Goal: Task Accomplishment & Management: Use online tool/utility

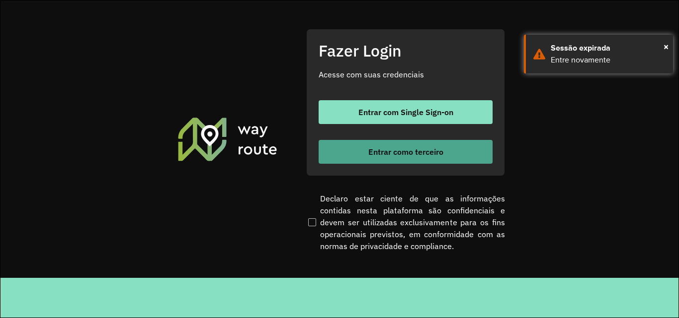
click at [362, 153] on button "Entrar como terceiro" at bounding box center [405, 152] width 174 height 24
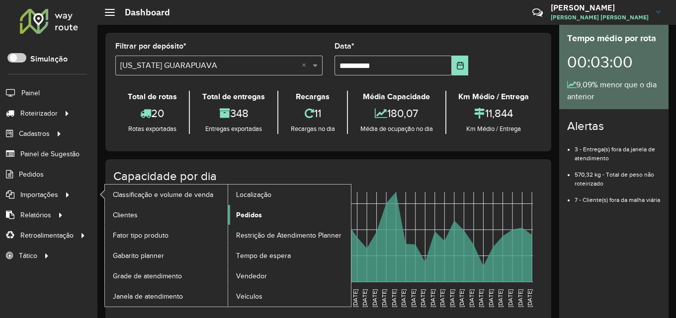
click at [254, 216] on span "Pedidos" at bounding box center [249, 215] width 26 height 10
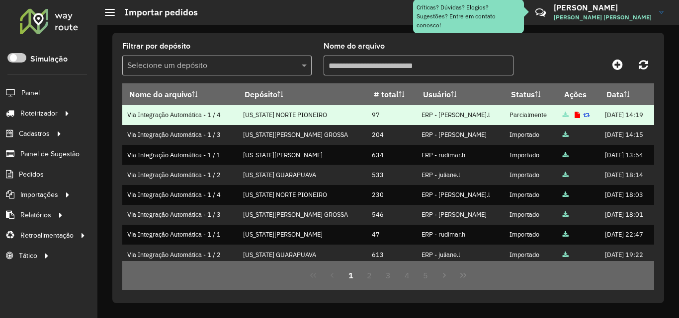
click at [574, 113] on icon at bounding box center [576, 115] width 5 height 6
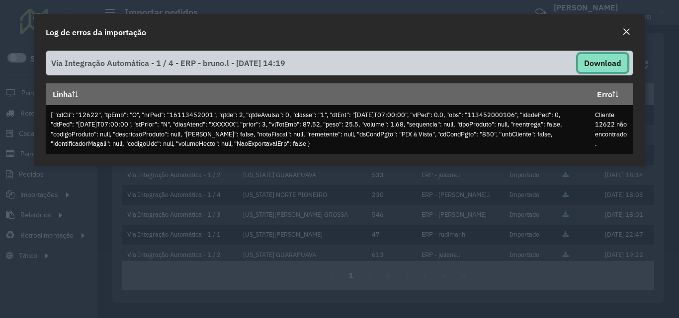
click at [586, 60] on button "Download" at bounding box center [602, 63] width 50 height 19
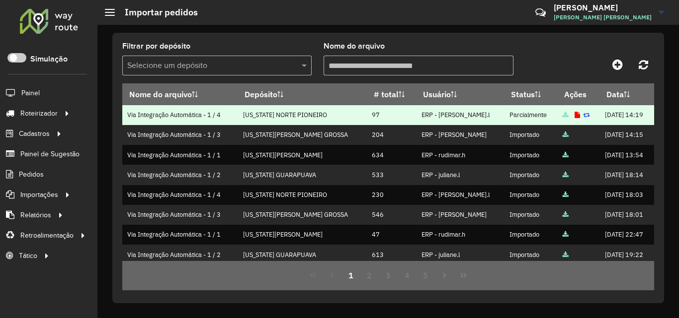
click at [562, 116] on icon at bounding box center [565, 115] width 6 height 6
click at [574, 115] on icon at bounding box center [576, 115] width 5 height 6
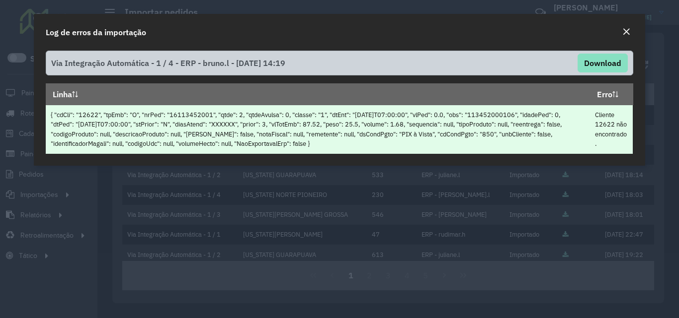
click at [155, 119] on td "{ "cdCli": "12622", "tpEmb": "O", "nrPed": "16113452001", "qtde": 2, "qtdeAvuls…" at bounding box center [318, 129] width 544 height 49
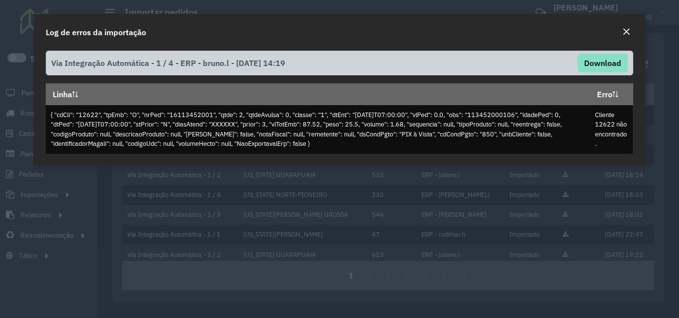
click at [620, 32] on button "Close" at bounding box center [626, 32] width 14 height 13
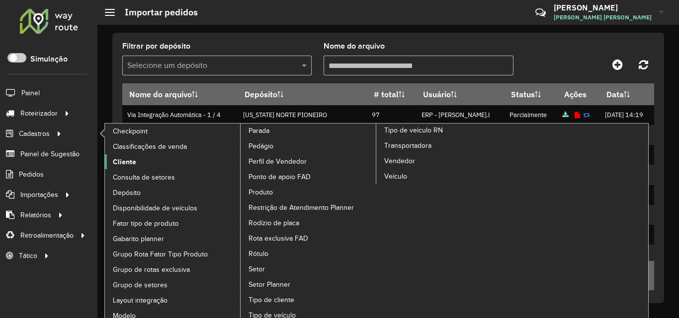
click at [125, 161] on span "Cliente" at bounding box center [124, 162] width 23 height 10
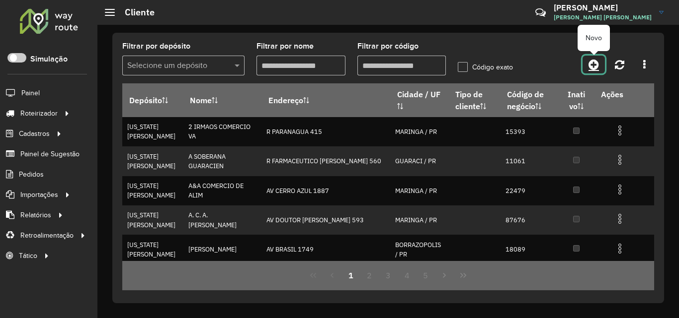
click at [595, 67] on icon at bounding box center [593, 65] width 10 height 12
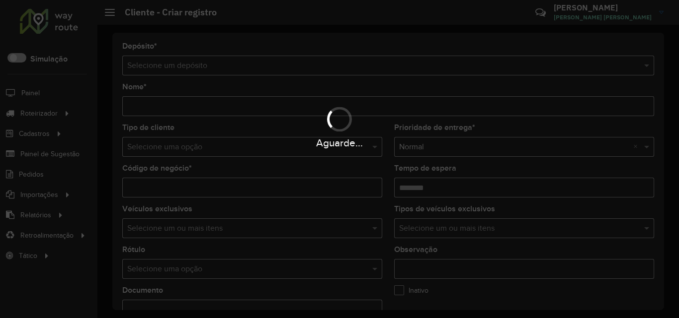
click at [287, 57] on div "Aguarde..." at bounding box center [339, 159] width 679 height 318
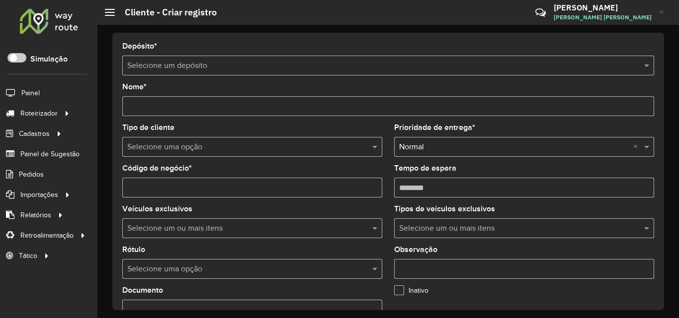
click at [281, 61] on input "text" at bounding box center [378, 66] width 502 height 12
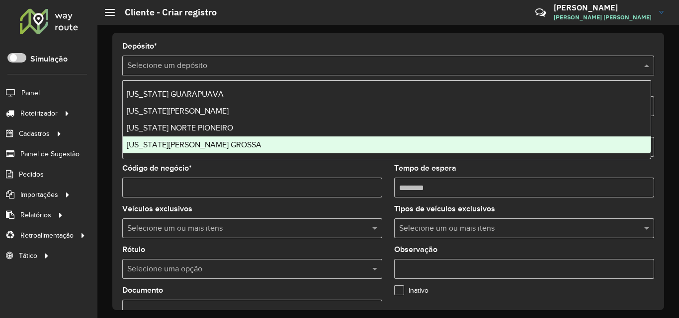
click at [174, 143] on span "[US_STATE][PERSON_NAME] GROSSA" at bounding box center [194, 145] width 135 height 8
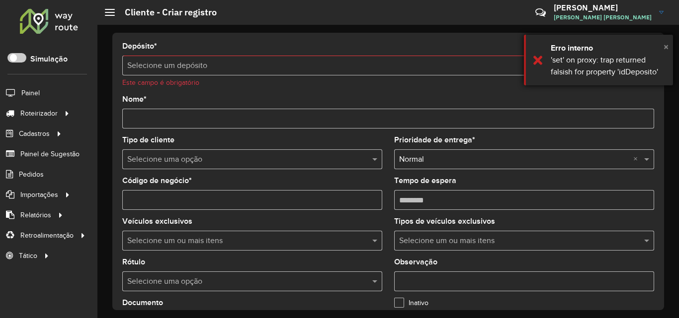
click at [665, 47] on span "×" at bounding box center [665, 46] width 5 height 11
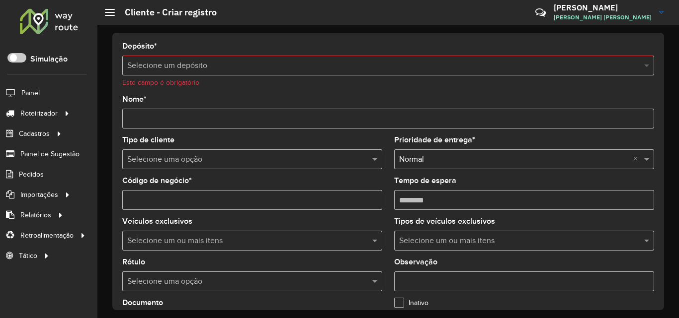
click at [644, 65] on span at bounding box center [647, 66] width 12 height 12
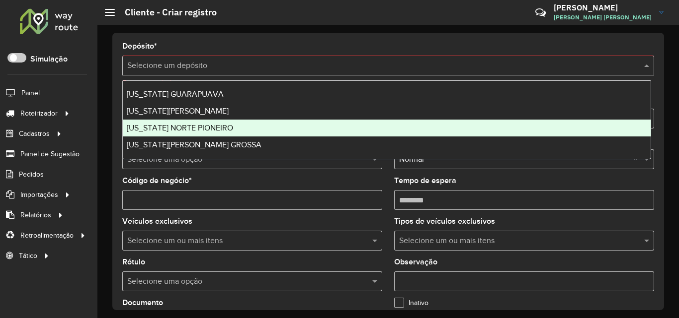
click at [214, 133] on div "[US_STATE] NORTE PIONEIRO" at bounding box center [387, 128] width 528 height 17
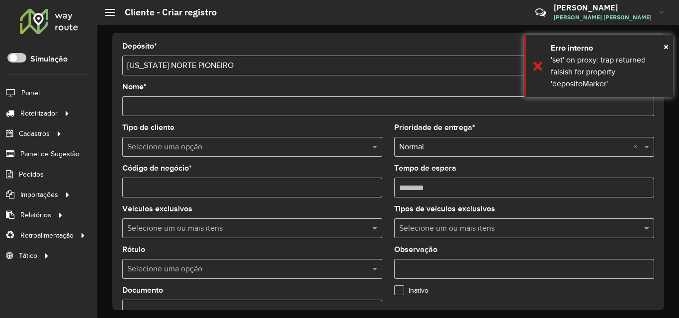
click at [155, 186] on input "Código de negócio *" at bounding box center [252, 188] width 260 height 20
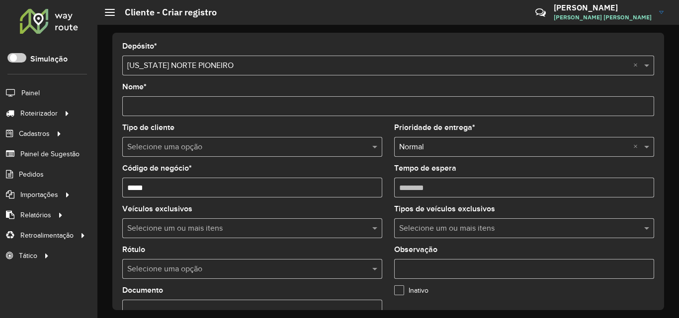
type input "*****"
click at [167, 104] on input "Nome *" at bounding box center [387, 106] width 531 height 20
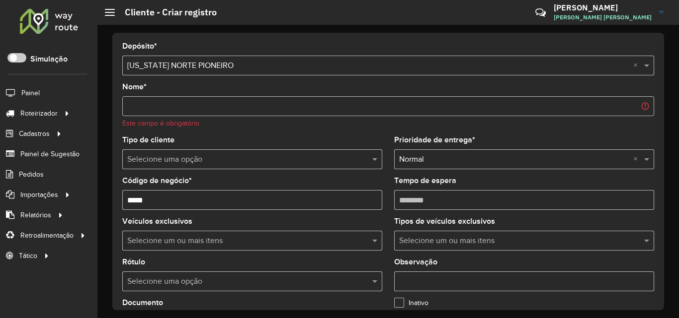
paste input "**********"
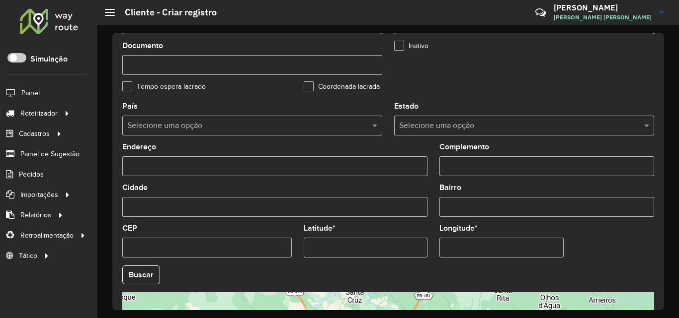
scroll to position [248, 0]
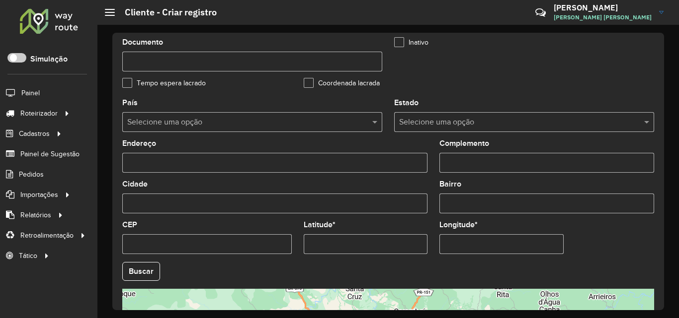
type input "**********"
click at [353, 243] on input "Latitude *" at bounding box center [365, 244] width 124 height 20
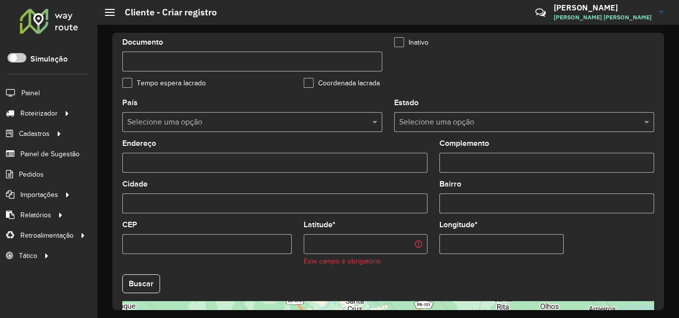
paste input "**********"
drag, startPoint x: 402, startPoint y: 247, endPoint x: 350, endPoint y: 249, distance: 51.7
click at [350, 249] on input "**********" at bounding box center [365, 244] width 124 height 20
type input "**********"
click at [462, 243] on input "Longitude *" at bounding box center [501, 244] width 124 height 20
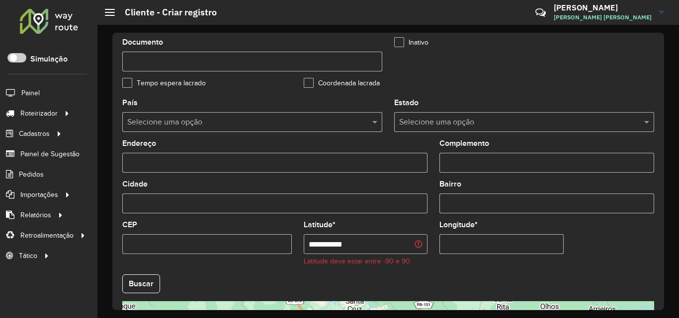
paste input "**********"
type input "**********"
click at [369, 247] on input "**********" at bounding box center [365, 244] width 124 height 20
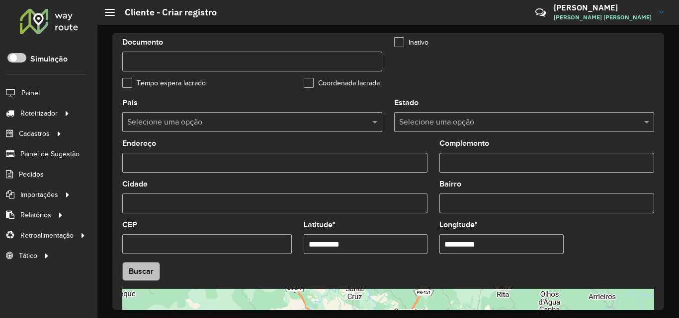
type input "**********"
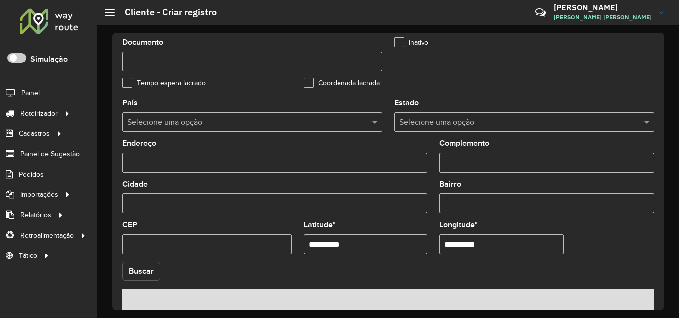
click at [136, 273] on hb-app "Aguarde... Pop-up bloqueado! Seu navegador bloqueou automáticamente a abertura …" at bounding box center [339, 159] width 679 height 318
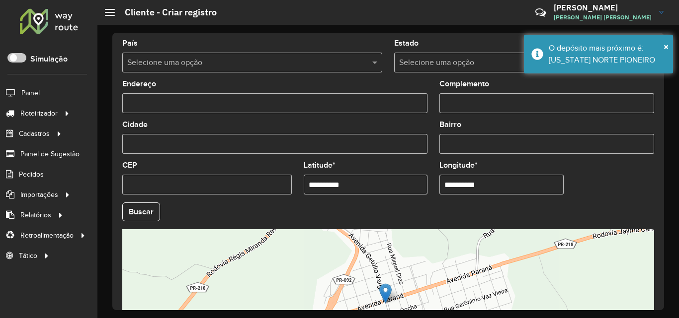
scroll to position [397, 0]
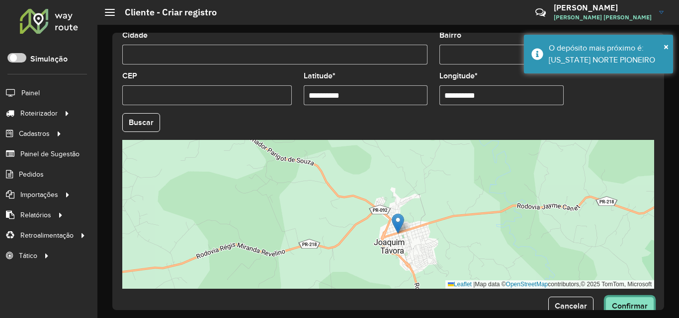
click at [635, 305] on span "Confirmar" at bounding box center [629, 306] width 36 height 8
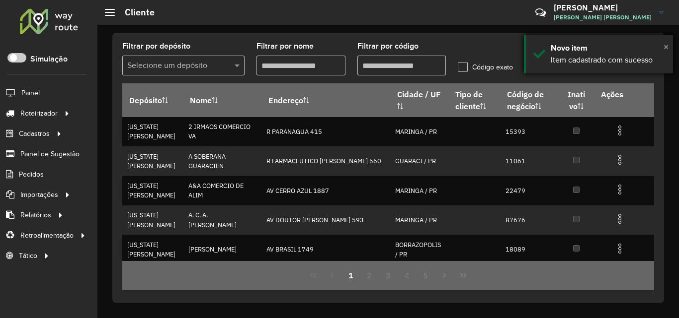
click at [665, 47] on span "×" at bounding box center [665, 46] width 5 height 11
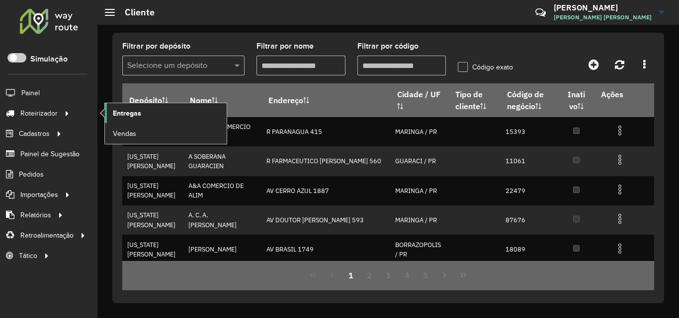
click at [125, 109] on span "Entregas" at bounding box center [127, 113] width 28 height 10
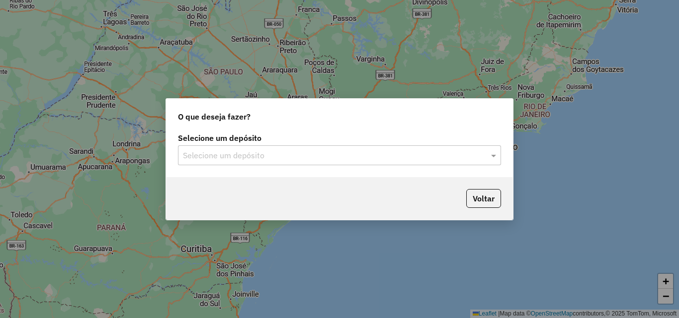
click at [236, 157] on input "text" at bounding box center [329, 156] width 293 height 12
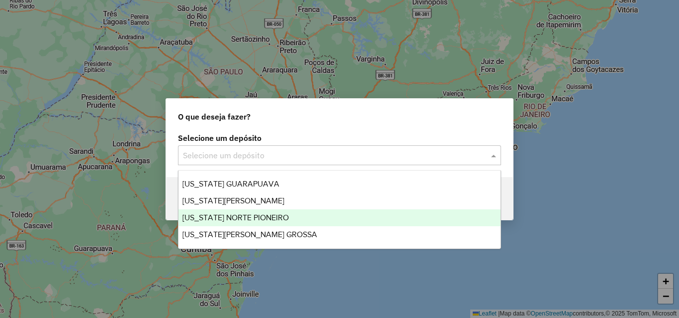
click at [231, 225] on div "[US_STATE] NORTE PIONEIRO" at bounding box center [339, 218] width 322 height 17
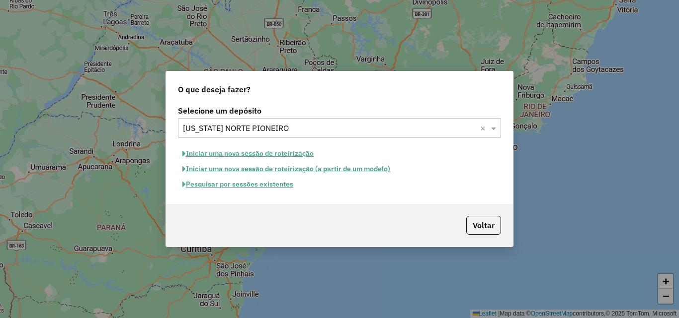
click at [254, 151] on button "Iniciar uma nova sessão de roteirização" at bounding box center [248, 153] width 140 height 15
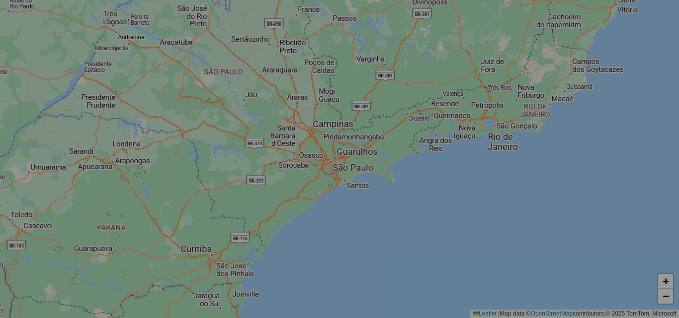
select select "*"
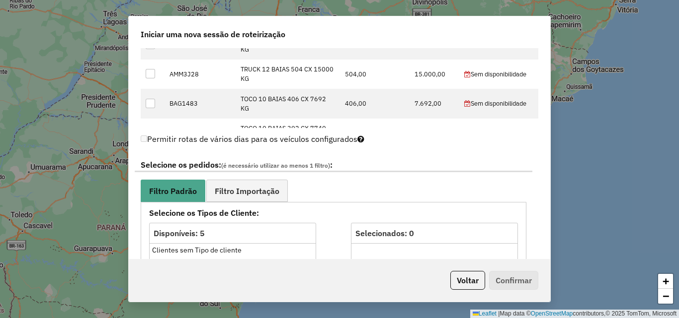
scroll to position [497, 0]
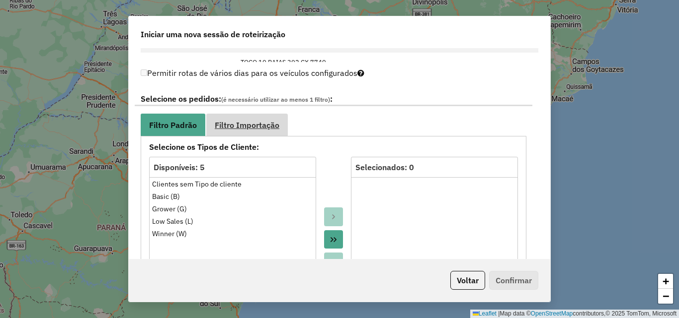
click at [260, 128] on span "Filtro Importação" at bounding box center [247, 125] width 65 height 8
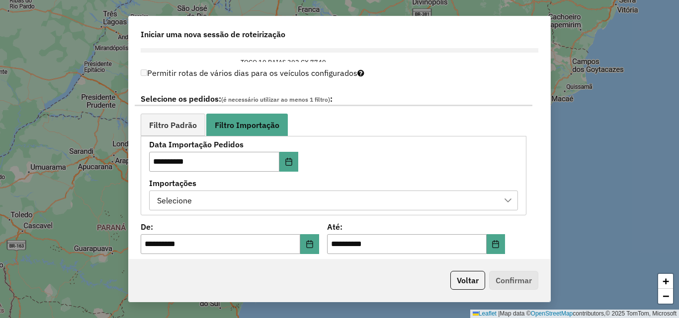
click at [509, 199] on icon at bounding box center [508, 201] width 8 height 8
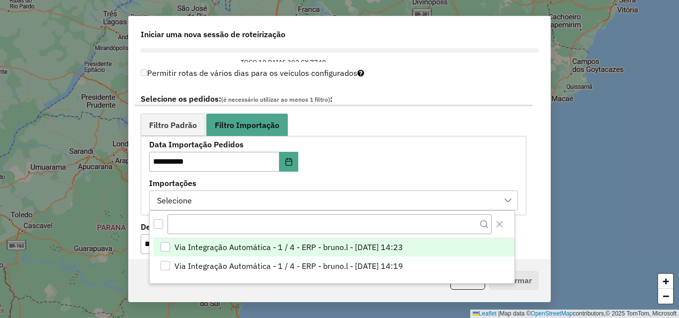
click at [368, 248] on span "Via Integração Automática - 1 / 4 - ERP - bruno.l - [DATE] 14:23" at bounding box center [288, 247] width 228 height 12
click at [530, 168] on div "**********" at bounding box center [339, 153] width 421 height 211
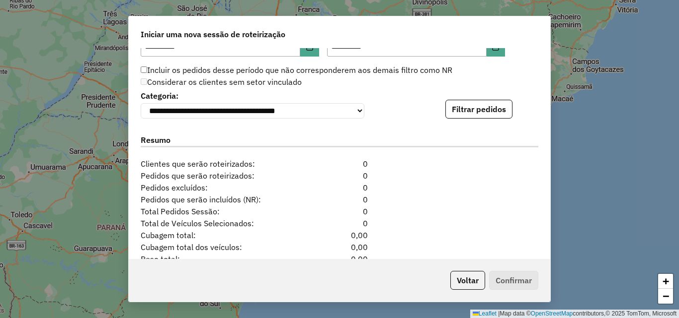
scroll to position [695, 0]
click at [492, 111] on button "Filtrar pedidos" at bounding box center [478, 108] width 67 height 19
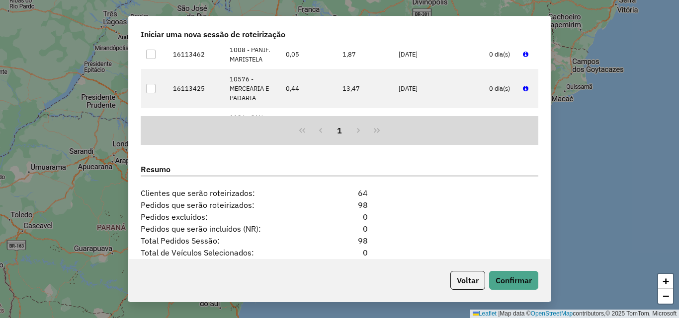
scroll to position [964, 0]
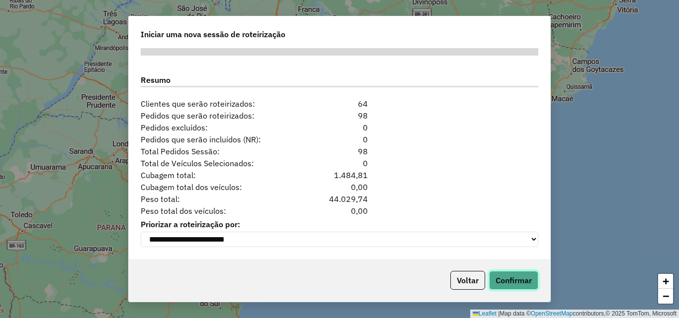
click at [518, 278] on button "Confirmar" at bounding box center [513, 280] width 49 height 19
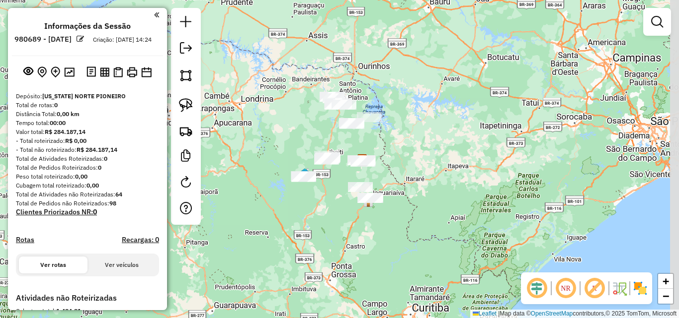
drag, startPoint x: 506, startPoint y: 97, endPoint x: 523, endPoint y: 93, distance: 16.9
click at [462, 126] on div "Janela de atendimento Grade de atendimento Capacidade Transportadoras Veículos …" at bounding box center [339, 159] width 679 height 318
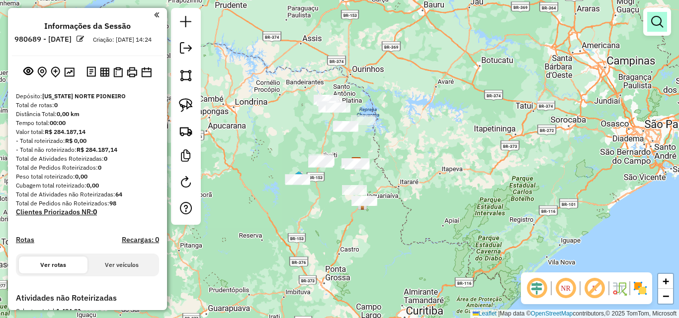
click at [659, 20] on em at bounding box center [657, 22] width 12 height 12
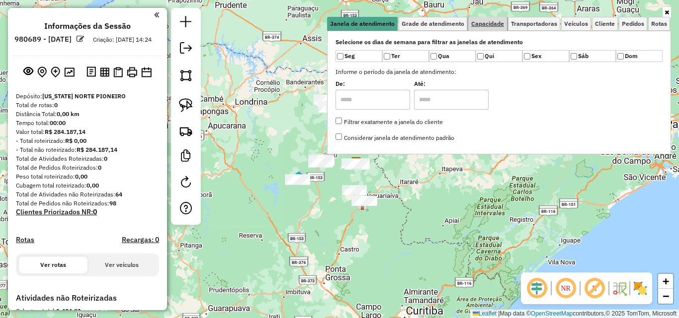
click at [487, 21] on span "Capacidade" at bounding box center [487, 24] width 33 height 6
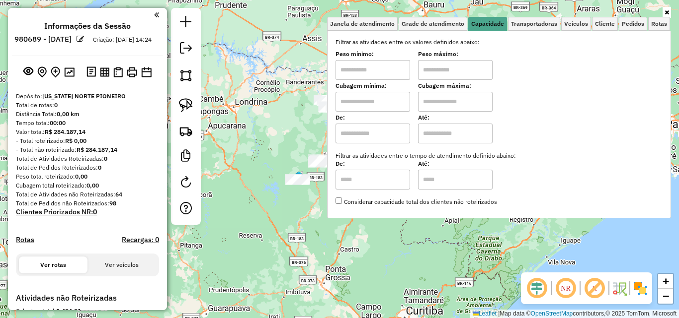
click at [377, 71] on input "text" at bounding box center [372, 70] width 75 height 20
type input "******"
type input "**********"
click at [254, 102] on div "**********" at bounding box center [339, 159] width 679 height 318
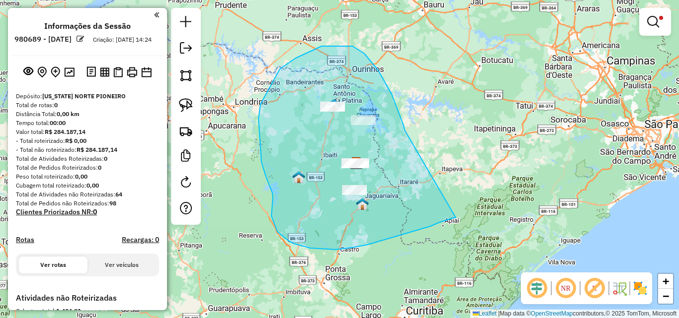
drag, startPoint x: 404, startPoint y: 127, endPoint x: 455, endPoint y: 218, distance: 104.1
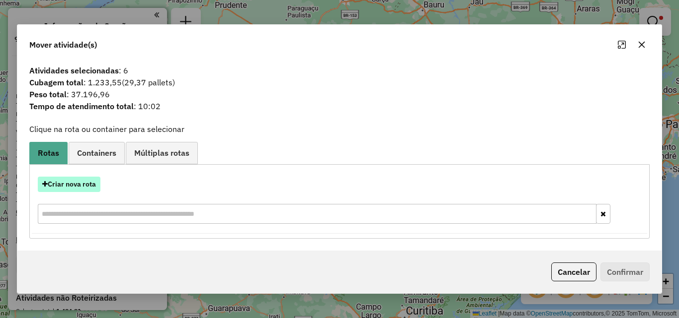
click at [72, 183] on button "Criar nova rota" at bounding box center [69, 184] width 63 height 15
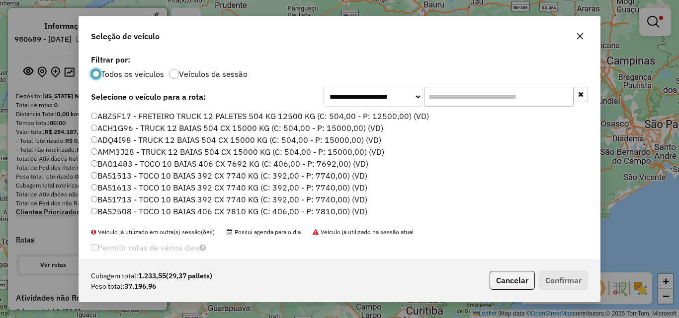
scroll to position [5, 3]
click at [453, 93] on input "text" at bounding box center [498, 97] width 149 height 20
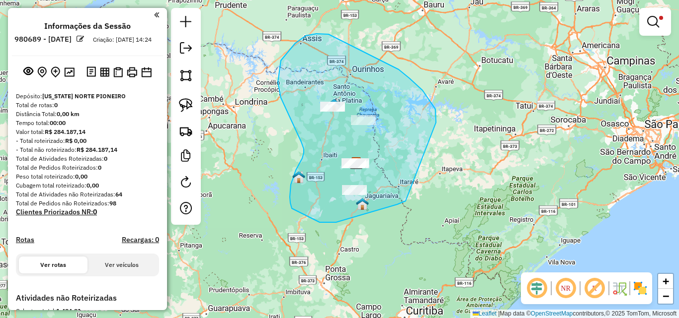
drag, startPoint x: 436, startPoint y: 123, endPoint x: 420, endPoint y: 197, distance: 76.1
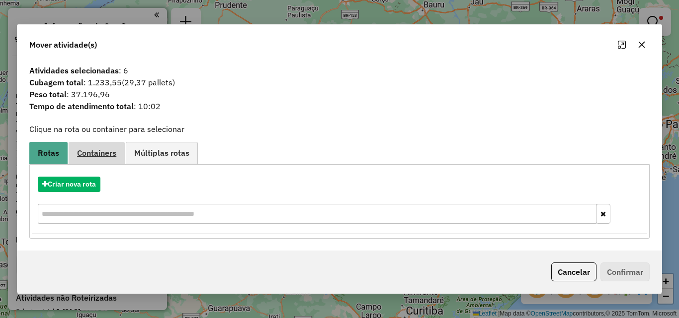
click at [93, 149] on span "Containers" at bounding box center [96, 153] width 39 height 8
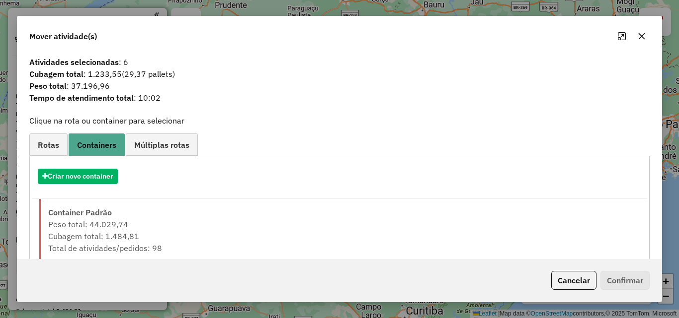
click at [110, 168] on div "Criar novo container" at bounding box center [339, 180] width 615 height 38
click at [109, 172] on button "Criar novo container" at bounding box center [78, 176] width 80 height 15
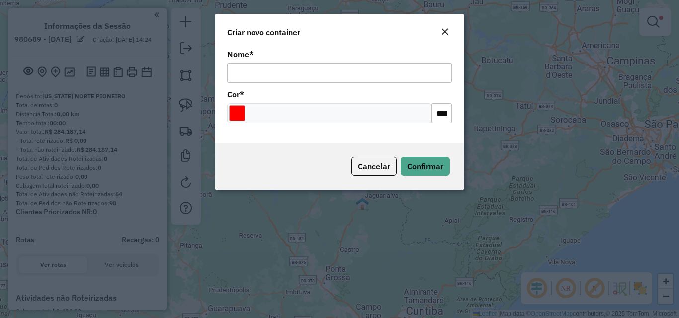
click at [305, 75] on input "Nome *" at bounding box center [339, 73] width 225 height 20
type input "**********"
click at [236, 112] on input "Select a color" at bounding box center [237, 113] width 16 height 16
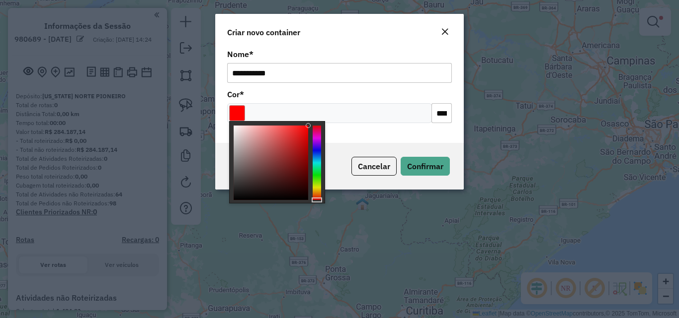
type input "*******"
click at [317, 188] on div at bounding box center [316, 163] width 8 height 75
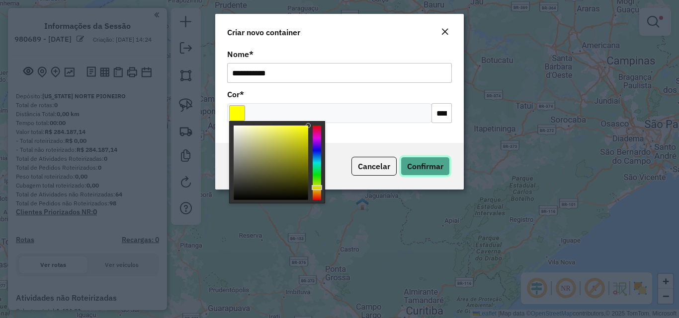
click at [412, 159] on button "Confirmar" at bounding box center [424, 166] width 49 height 19
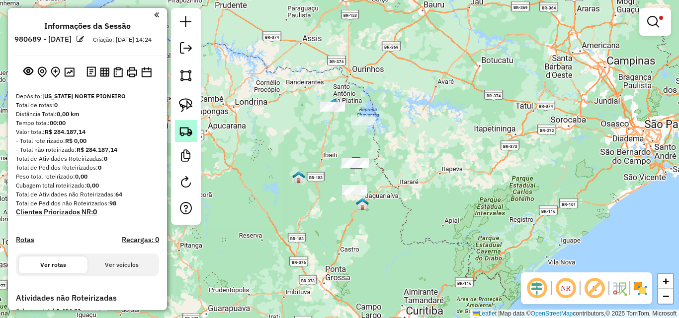
click at [177, 137] on link at bounding box center [186, 131] width 22 height 22
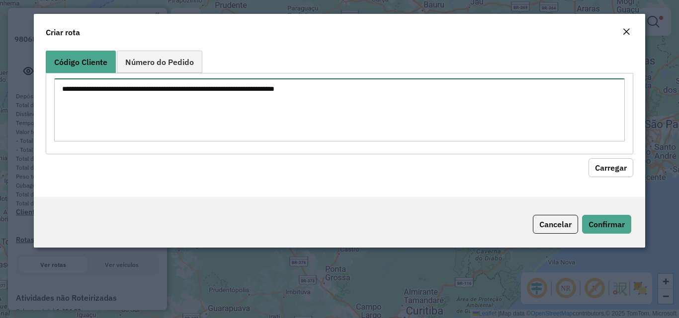
click at [242, 117] on textarea at bounding box center [339, 109] width 570 height 63
paste textarea "**** *** *** *** **** **** **** **** *** *** **** **** ****"
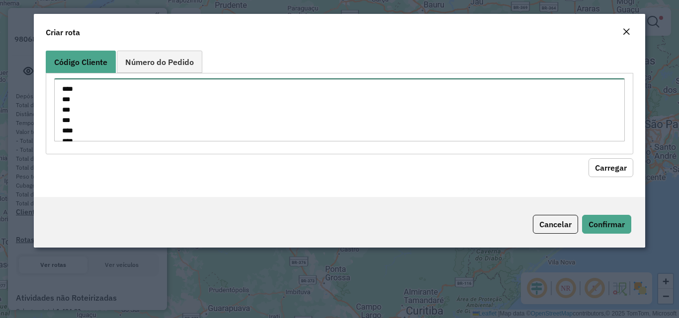
scroll to position [77, 0]
type textarea "**** *** *** *** **** **** **** **** *** *** **** **** ****"
click at [607, 169] on button "Carregar" at bounding box center [610, 167] width 45 height 19
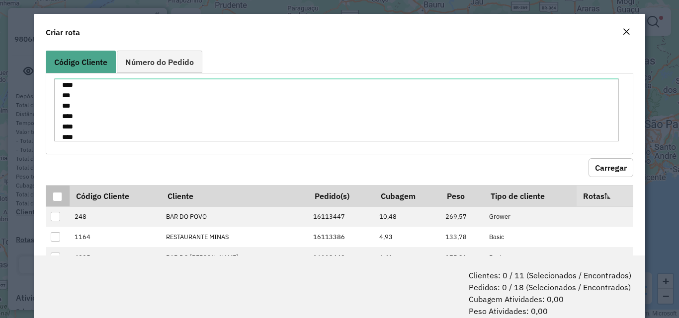
click at [57, 199] on div at bounding box center [57, 196] width 9 height 9
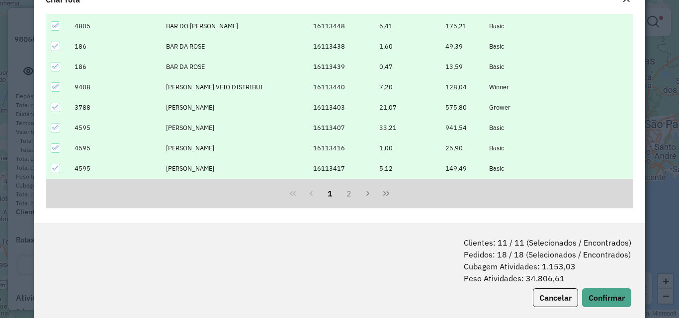
scroll to position [50, 0]
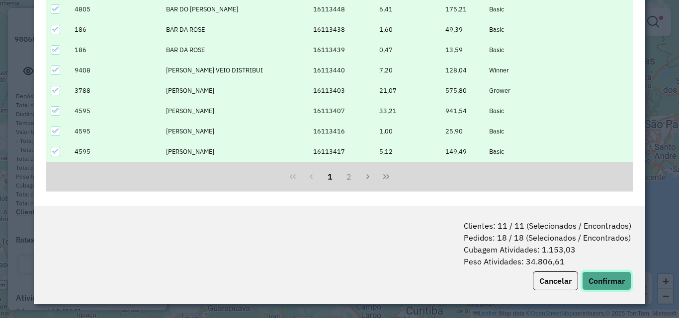
click at [602, 281] on button "Confirmar" at bounding box center [606, 281] width 49 height 19
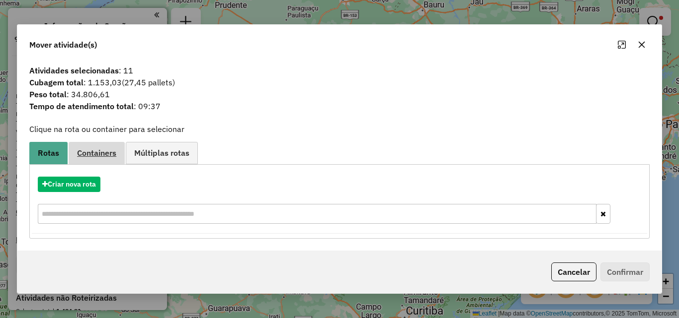
click at [99, 151] on span "Containers" at bounding box center [96, 153] width 39 height 8
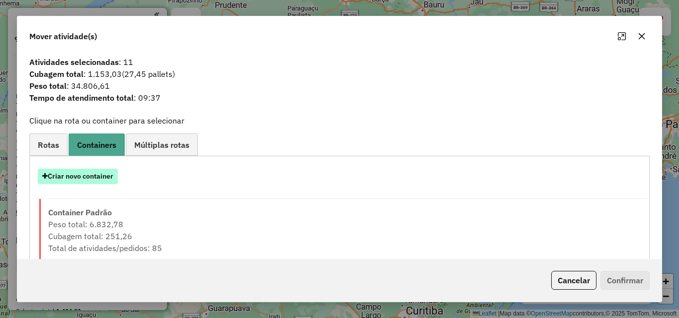
click at [83, 172] on button "Criar novo container" at bounding box center [78, 176] width 80 height 15
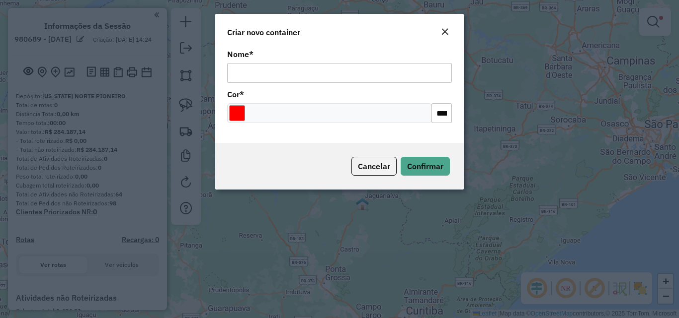
click at [301, 66] on input "Nome *" at bounding box center [339, 73] width 225 height 20
type input "**********"
click at [226, 113] on div "**********" at bounding box center [339, 95] width 248 height 96
click at [233, 116] on input "Select a color" at bounding box center [237, 113] width 16 height 16
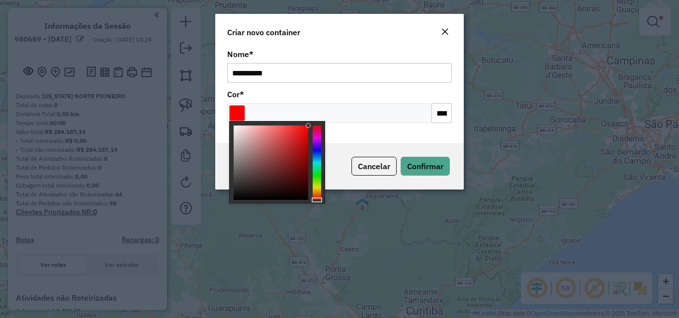
type input "*******"
click at [317, 137] on div at bounding box center [316, 163] width 8 height 75
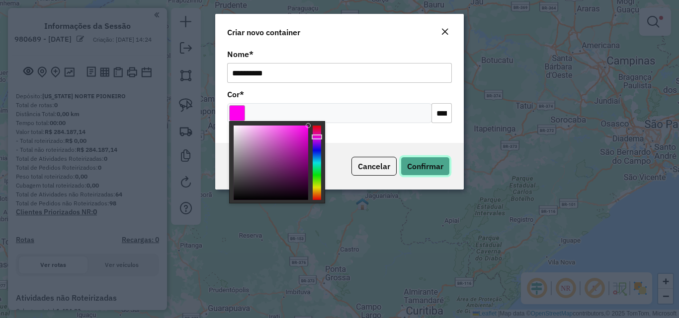
click at [439, 162] on span "Confirmar" at bounding box center [425, 166] width 36 height 10
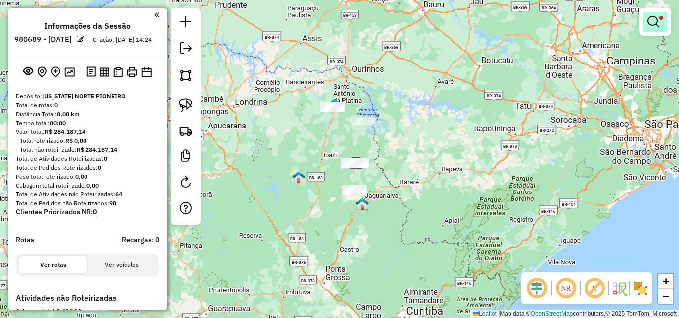
click at [668, 13] on div at bounding box center [655, 22] width 32 height 28
click at [654, 19] on em at bounding box center [653, 22] width 12 height 12
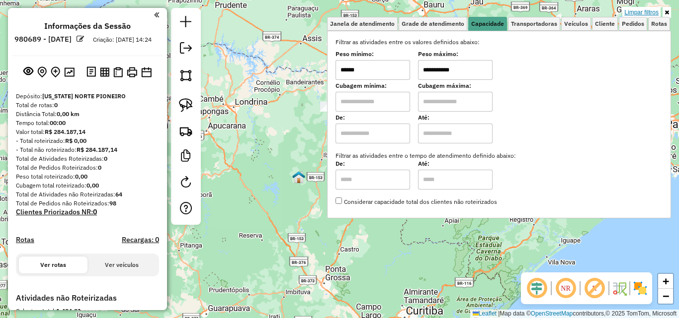
click at [653, 10] on link "Limpar filtros" at bounding box center [641, 12] width 38 height 11
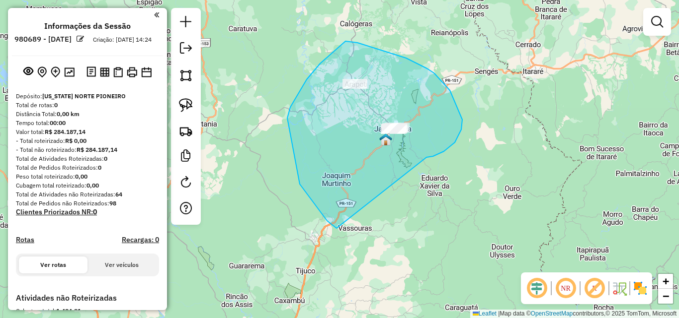
drag, startPoint x: 444, startPoint y: 151, endPoint x: 336, endPoint y: 228, distance: 132.1
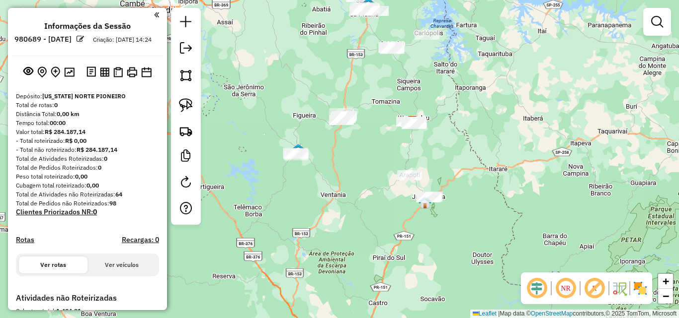
drag, startPoint x: 453, startPoint y: 109, endPoint x: 490, endPoint y: 154, distance: 58.3
click at [488, 156] on div "Janela de atendimento Grade de atendimento Capacidade Transportadoras Veículos …" at bounding box center [339, 159] width 679 height 318
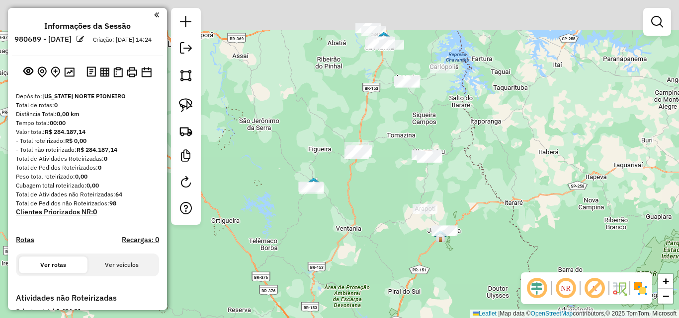
drag, startPoint x: 330, startPoint y: 185, endPoint x: 340, endPoint y: 207, distance: 23.8
click at [340, 207] on div "Janela de atendimento Grade de atendimento Capacidade Transportadoras Veículos …" at bounding box center [339, 159] width 679 height 318
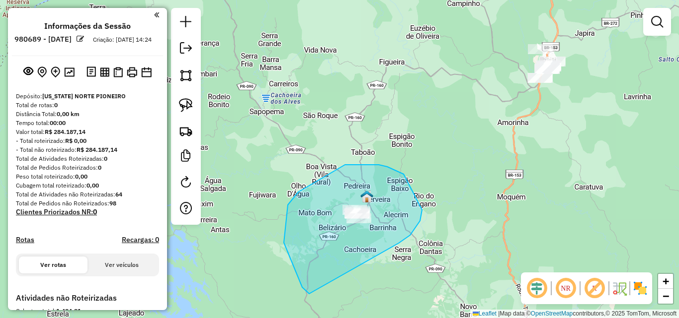
drag, startPoint x: 410, startPoint y: 235, endPoint x: 310, endPoint y: 294, distance: 115.3
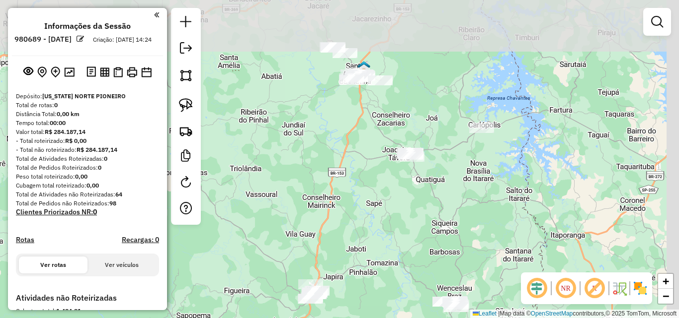
drag, startPoint x: 507, startPoint y: 146, endPoint x: 381, endPoint y: 295, distance: 195.3
click at [365, 317] on div "Janela de atendimento Grade de atendimento Capacidade Transportadoras Veículos …" at bounding box center [339, 159] width 679 height 318
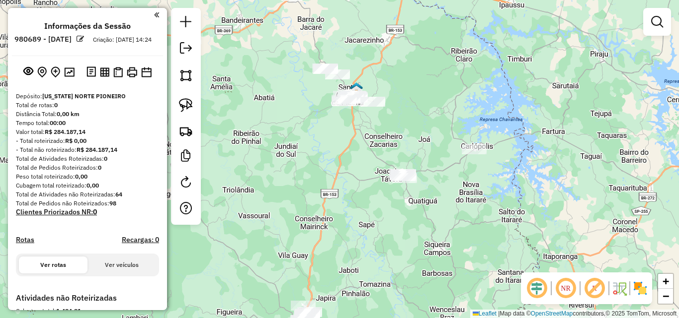
drag, startPoint x: 372, startPoint y: 137, endPoint x: 364, endPoint y: 160, distance: 24.2
click at [364, 160] on div "Janela de atendimento Grade de atendimento Capacidade Transportadoras Veículos …" at bounding box center [339, 159] width 679 height 318
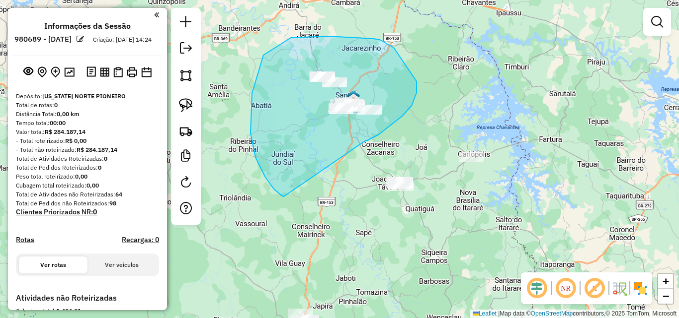
drag, startPoint x: 366, startPoint y: 141, endPoint x: 284, endPoint y: 197, distance: 99.3
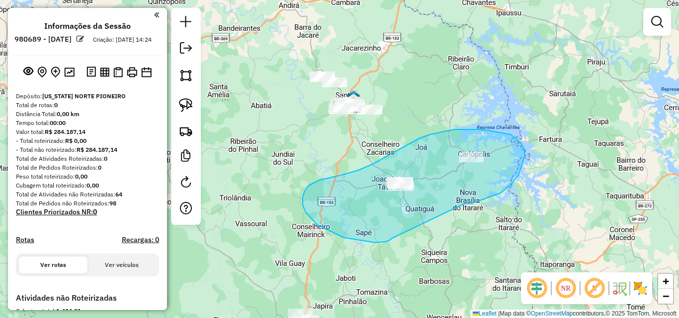
drag, startPoint x: 471, startPoint y: 204, endPoint x: 391, endPoint y: 239, distance: 87.9
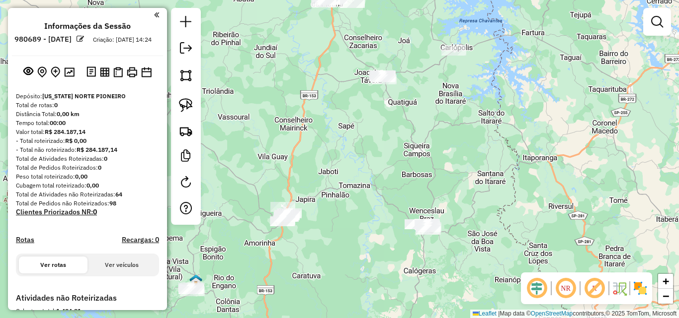
drag, startPoint x: 387, startPoint y: 251, endPoint x: 370, endPoint y: 144, distance: 108.2
click at [370, 144] on div "Janela de atendimento Grade de atendimento Capacidade Transportadoras Veículos …" at bounding box center [339, 159] width 679 height 318
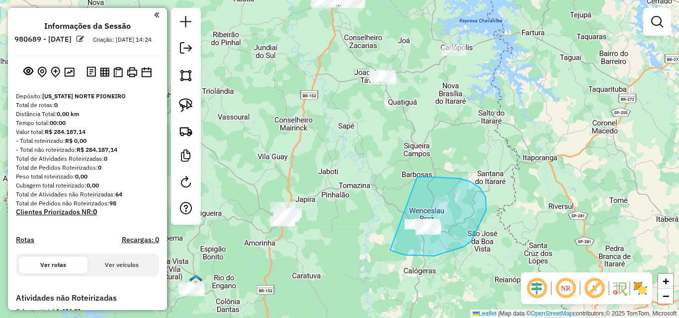
drag, startPoint x: 390, startPoint y: 250, endPoint x: 364, endPoint y: 203, distance: 54.5
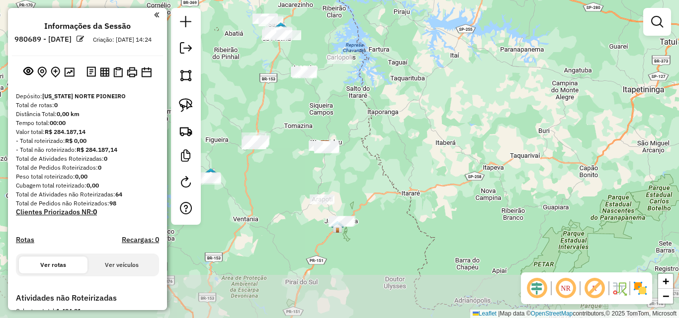
drag, startPoint x: 310, startPoint y: 221, endPoint x: 296, endPoint y: 174, distance: 48.4
click at [296, 174] on div "Janela de atendimento Grade de atendimento Capacidade Transportadoras Veículos …" at bounding box center [339, 159] width 679 height 318
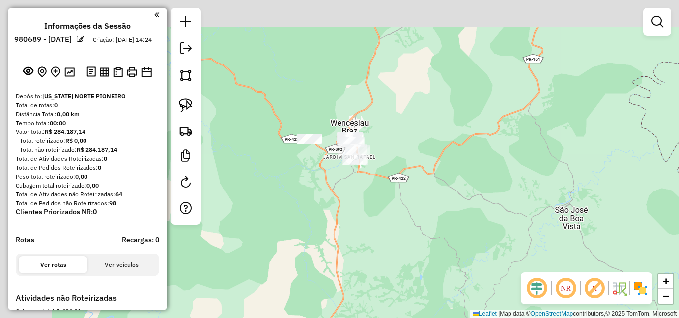
drag, startPoint x: 314, startPoint y: 143, endPoint x: 448, endPoint y: 216, distance: 152.5
click at [448, 216] on div "Janela de atendimento Grade de atendimento Capacidade Transportadoras Veículos …" at bounding box center [339, 159] width 679 height 318
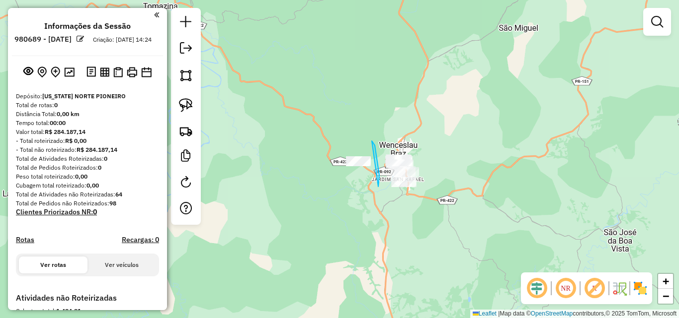
drag, startPoint x: 378, startPoint y: 187, endPoint x: 306, endPoint y: 193, distance: 72.3
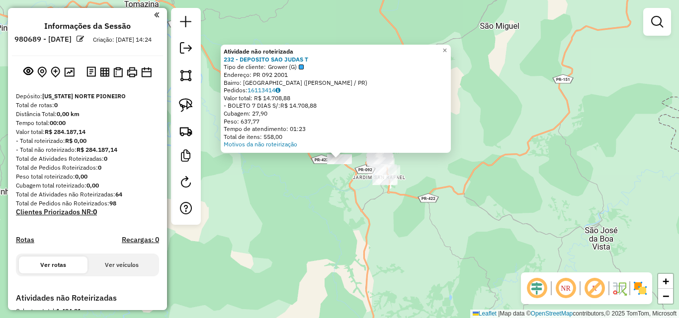
click at [309, 180] on div "Atividade não roteirizada 232 - DEPOSITO SAO JUDAS T Tipo de cliente: Grower (G…" at bounding box center [339, 159] width 679 height 318
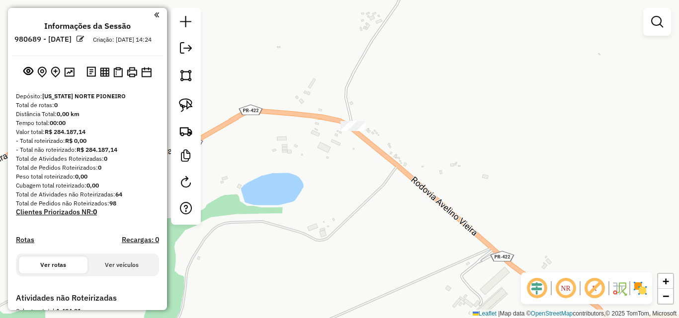
drag, startPoint x: 419, startPoint y: 101, endPoint x: 338, endPoint y: 150, distance: 94.7
click at [338, 150] on div "Janela de atendimento Grade de atendimento Capacidade Transportadoras Veículos …" at bounding box center [339, 159] width 679 height 318
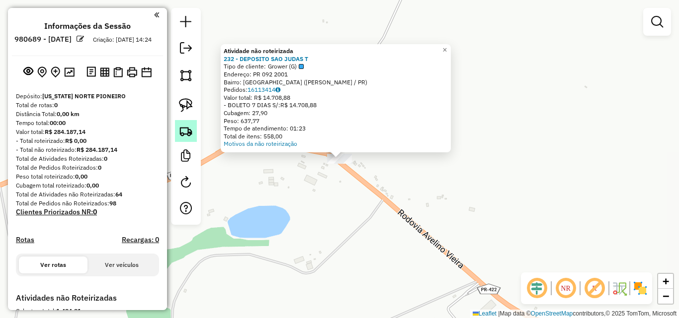
click at [184, 135] on img at bounding box center [186, 131] width 14 height 14
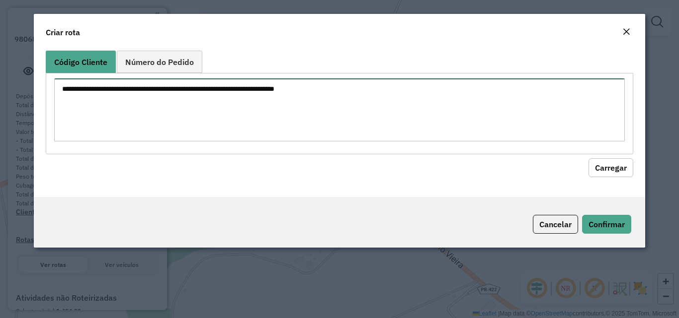
click at [238, 119] on textarea at bounding box center [339, 109] width 570 height 63
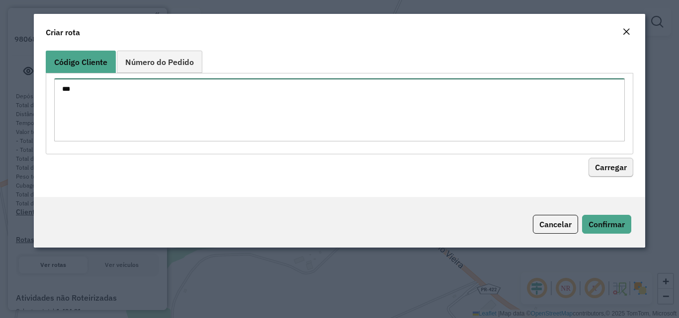
type textarea "***"
click at [591, 165] on button "Carregar" at bounding box center [610, 167] width 45 height 19
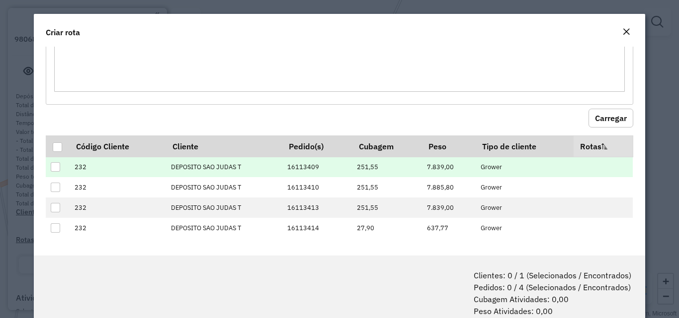
scroll to position [52, 0]
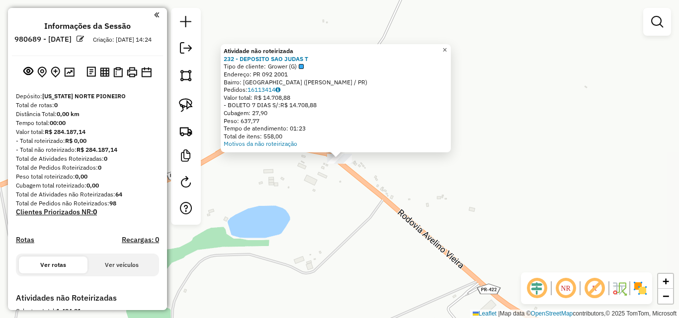
click at [447, 46] on span "×" at bounding box center [444, 50] width 4 height 8
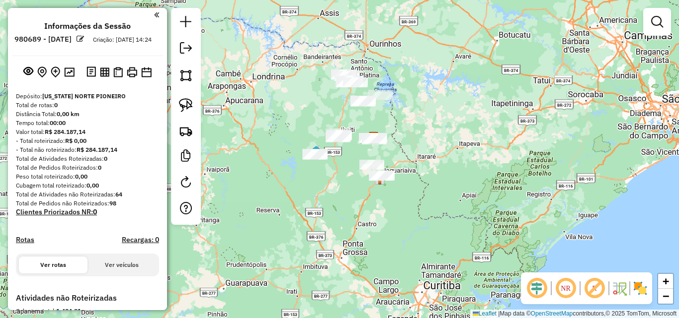
drag, startPoint x: 301, startPoint y: 163, endPoint x: 329, endPoint y: 164, distance: 27.8
click at [329, 164] on div "Janela de atendimento Grade de atendimento Capacidade Transportadoras Veículos …" at bounding box center [339, 159] width 679 height 318
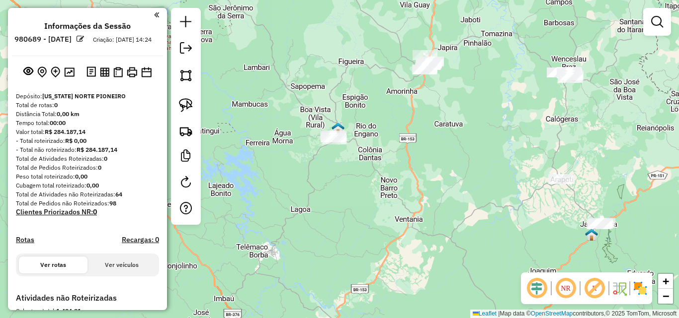
drag, startPoint x: 426, startPoint y: 122, endPoint x: 383, endPoint y: 168, distance: 63.3
click at [383, 168] on div "Janela de atendimento Grade de atendimento Capacidade Transportadoras Veículos …" at bounding box center [339, 159] width 679 height 318
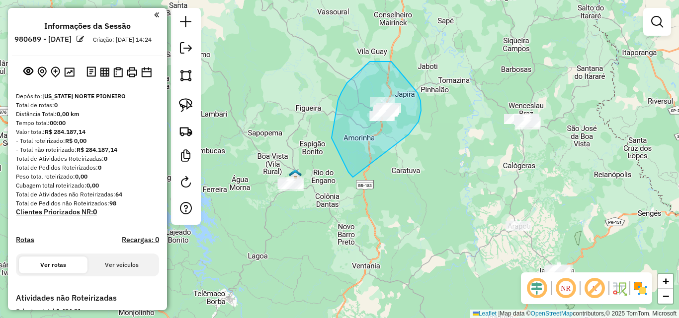
drag, startPoint x: 408, startPoint y: 135, endPoint x: 353, endPoint y: 177, distance: 70.1
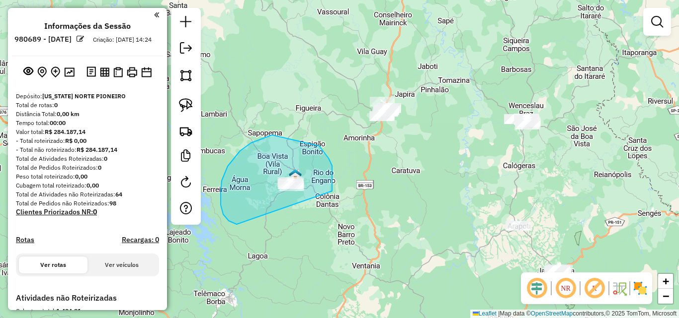
drag, startPoint x: 332, startPoint y: 177, endPoint x: 243, endPoint y: 224, distance: 100.0
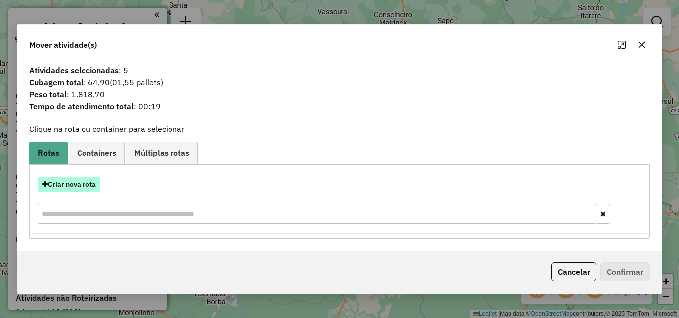
click at [75, 180] on button "Criar nova rota" at bounding box center [69, 184] width 63 height 15
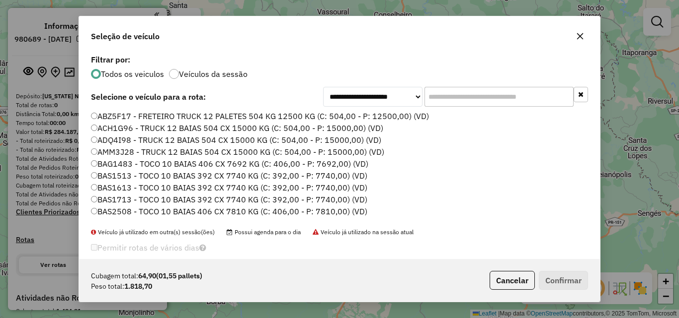
scroll to position [5, 3]
click at [450, 100] on input "text" at bounding box center [498, 97] width 149 height 20
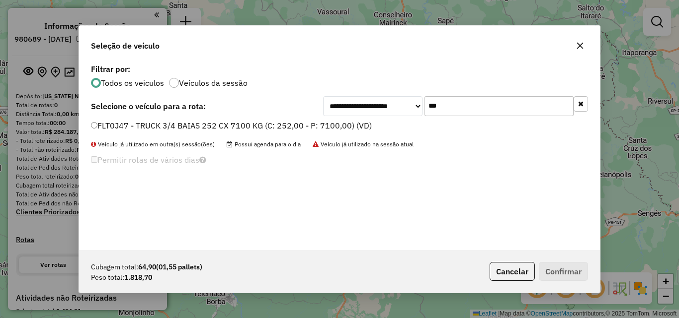
type input "***"
drag, startPoint x: 309, startPoint y: 124, endPoint x: 322, endPoint y: 138, distance: 19.0
click at [309, 124] on label "FLT0J47 - TRUCK 3/4 BAIAS 252 CX 7100 KG (C: 252,00 - P: 7100,00) (VD)" at bounding box center [231, 126] width 281 height 12
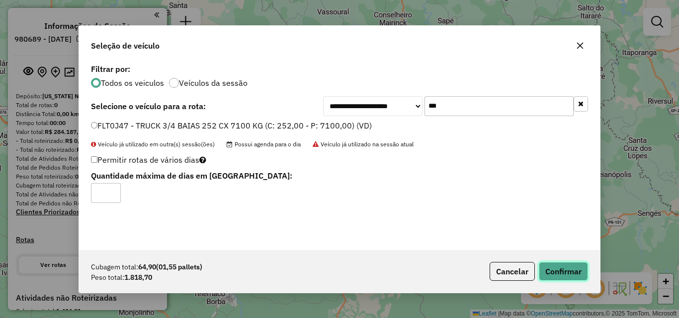
click at [569, 274] on button "Confirmar" at bounding box center [562, 271] width 49 height 19
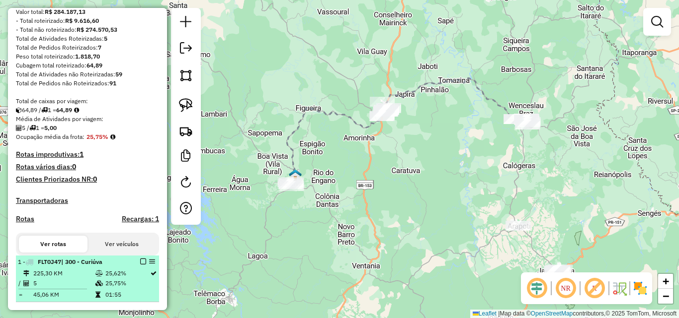
scroll to position [199, 0]
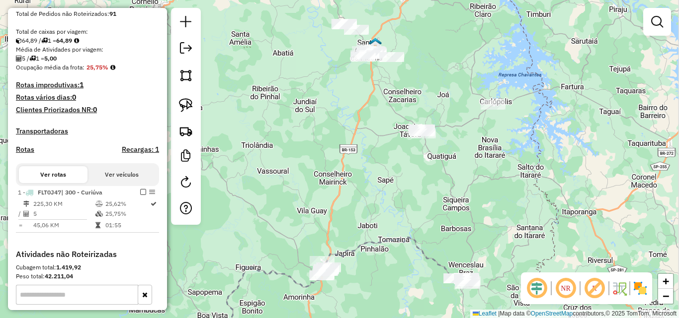
drag, startPoint x: 430, startPoint y: 116, endPoint x: 402, endPoint y: 196, distance: 85.1
click at [402, 196] on div "Janela de atendimento Grade de atendimento Capacidade Transportadoras Veículos …" at bounding box center [339, 159] width 679 height 318
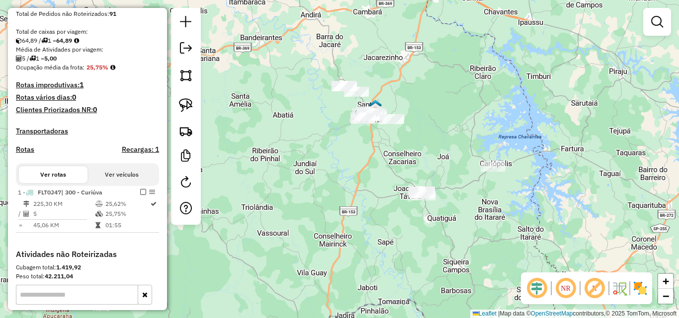
click at [387, 167] on div "Janela de atendimento Grade de atendimento Capacidade Transportadoras Veículos …" at bounding box center [339, 159] width 679 height 318
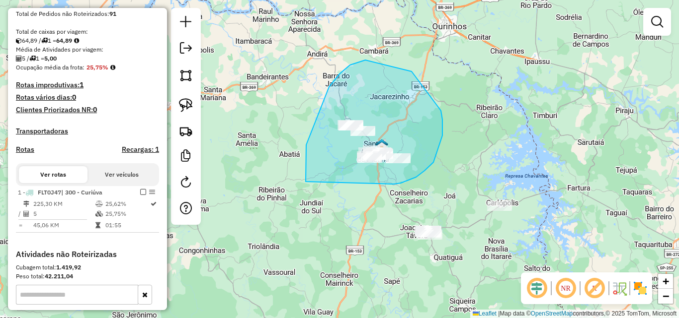
drag, startPoint x: 400, startPoint y: 183, endPoint x: 330, endPoint y: 237, distance: 88.5
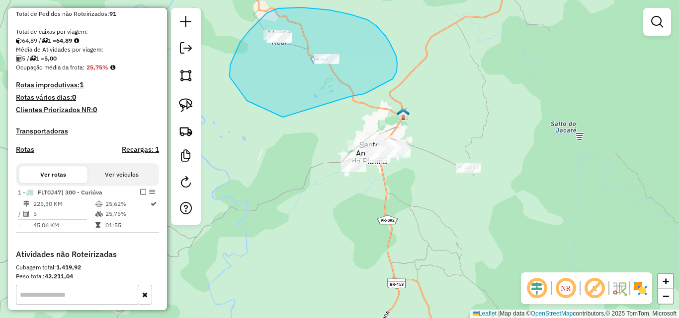
drag, startPoint x: 364, startPoint y: 94, endPoint x: 283, endPoint y: 117, distance: 84.7
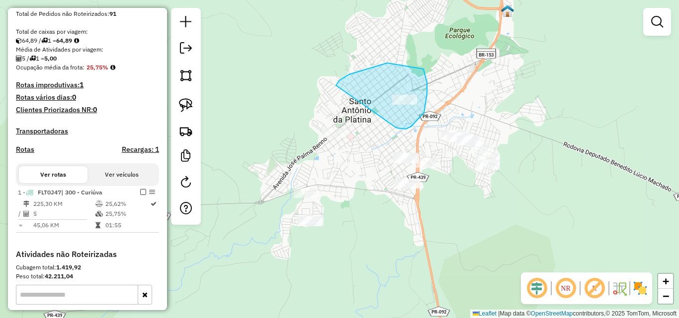
drag, startPoint x: 395, startPoint y: 127, endPoint x: 336, endPoint y: 85, distance: 72.4
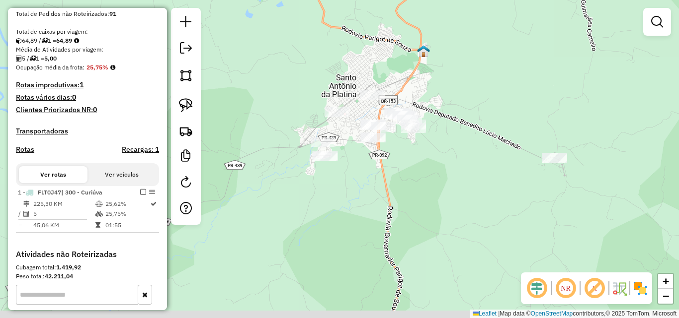
drag, startPoint x: 466, startPoint y: 174, endPoint x: 431, endPoint y: 143, distance: 47.1
click at [431, 143] on div "Janela de atendimento Grade de atendimento Capacidade Transportadoras Veículos …" at bounding box center [339, 159] width 679 height 318
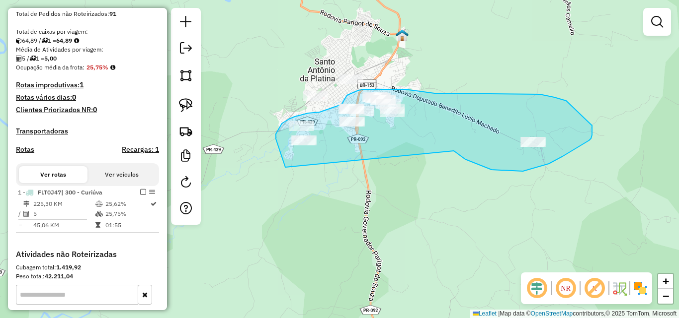
drag, startPoint x: 455, startPoint y: 152, endPoint x: 297, endPoint y: 181, distance: 161.0
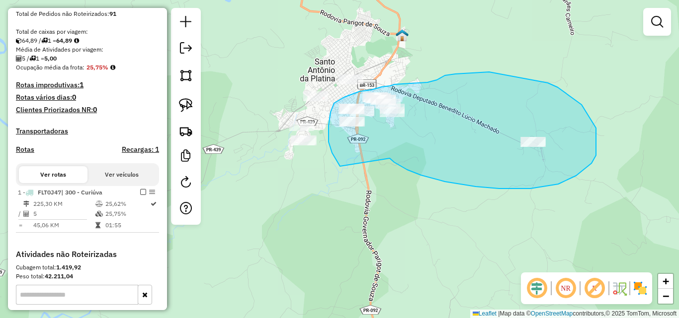
drag, startPoint x: 499, startPoint y: 189, endPoint x: 340, endPoint y: 166, distance: 160.5
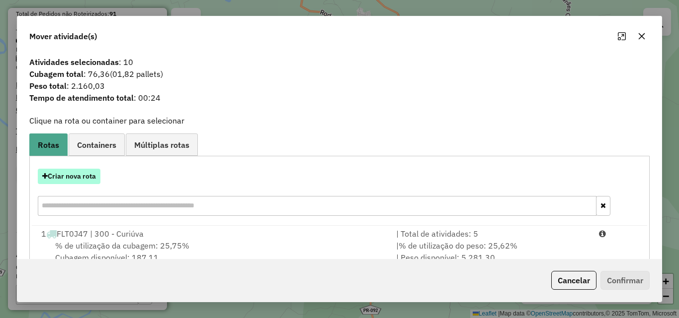
click at [86, 175] on button "Criar nova rota" at bounding box center [69, 176] width 63 height 15
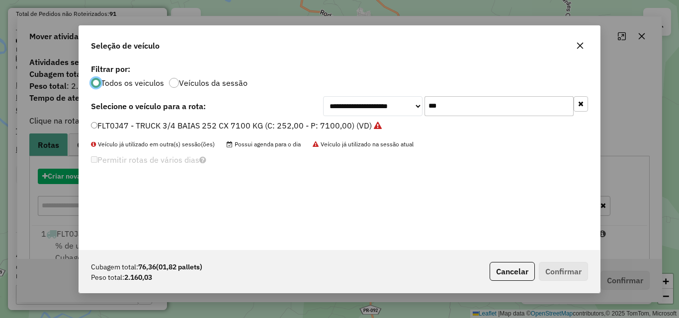
scroll to position [5, 3]
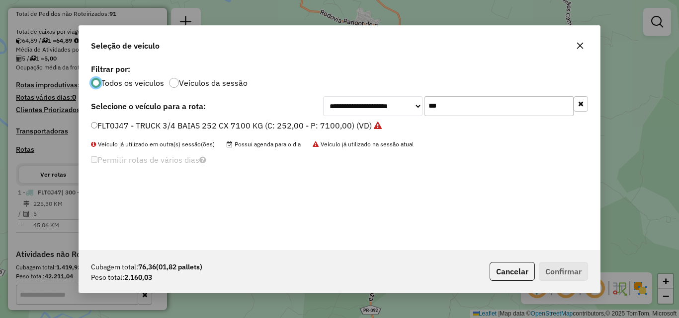
click at [281, 124] on div "**********" at bounding box center [339, 156] width 521 height 189
type input "****"
click at [349, 124] on label "BBS7420 - TOCO 10 BAIAS 406 CX 7500 KG (C: 406,00 - P: 7500,00) (VD)" at bounding box center [229, 126] width 276 height 12
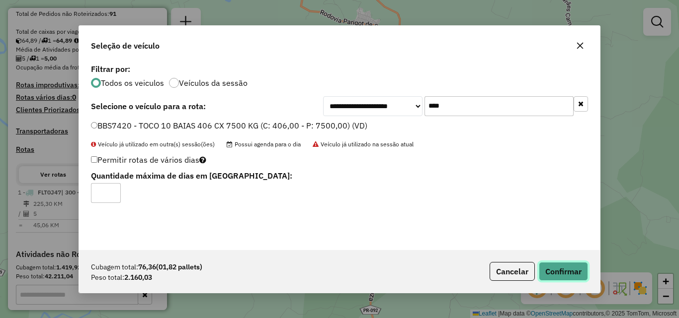
click at [551, 270] on button "Confirmar" at bounding box center [562, 271] width 49 height 19
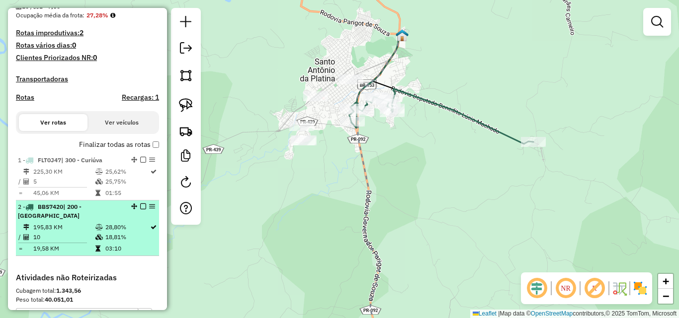
scroll to position [298, 0]
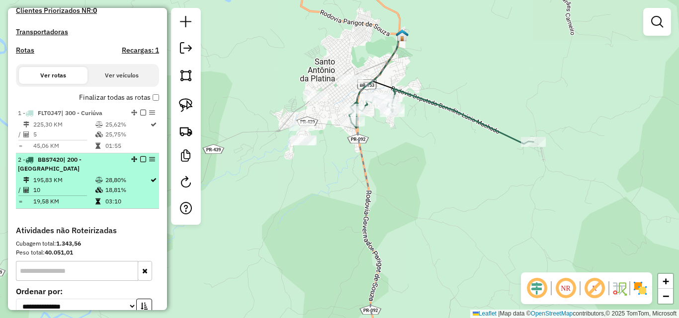
click at [140, 162] on em at bounding box center [143, 159] width 6 height 6
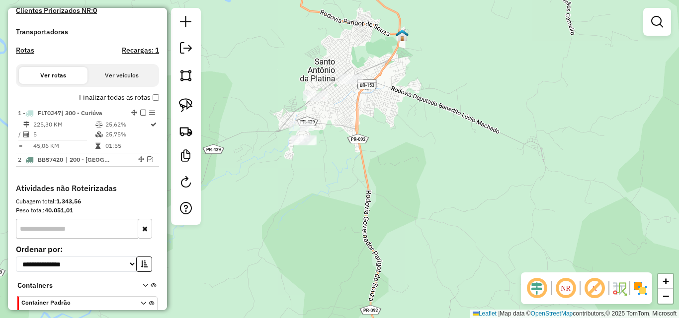
drag, startPoint x: 138, startPoint y: 122, endPoint x: 391, endPoint y: 232, distance: 276.3
click at [141, 130] on li "1 - FLT0J47 | 300 - Curiúva 225,30 KM 25,62% / 5 25,75% = 45,06 KM 01:55" at bounding box center [87, 130] width 143 height 47
select select "**********"
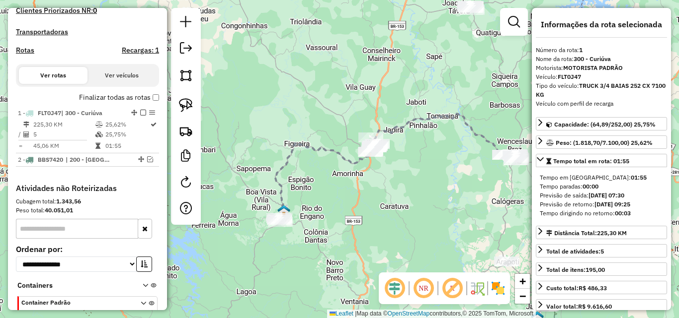
drag, startPoint x: 141, startPoint y: 120, endPoint x: 269, endPoint y: 120, distance: 128.6
click at [141, 116] on em at bounding box center [143, 113] width 6 height 6
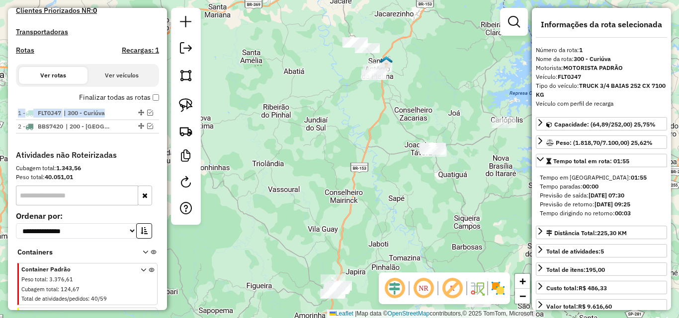
drag, startPoint x: 391, startPoint y: 68, endPoint x: 356, endPoint y: 205, distance: 142.0
click at [356, 205] on div "Janela de atendimento Grade de atendimento Capacidade Transportadoras Veículos …" at bounding box center [339, 159] width 679 height 318
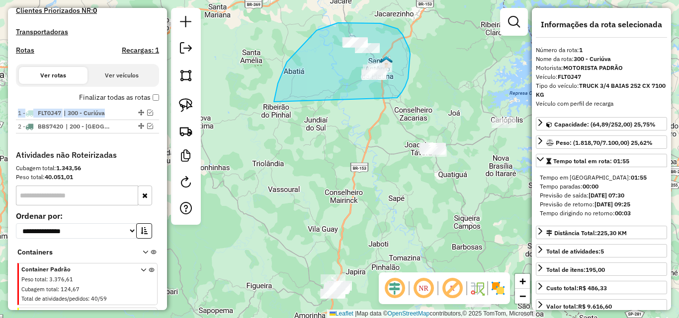
drag, startPoint x: 397, startPoint y: 98, endPoint x: 279, endPoint y: 126, distance: 121.1
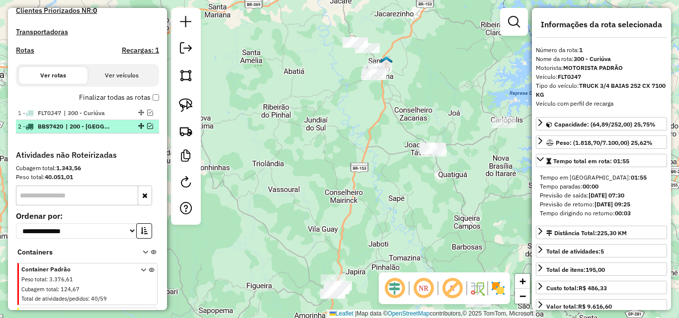
click at [148, 129] on em at bounding box center [150, 126] width 6 height 6
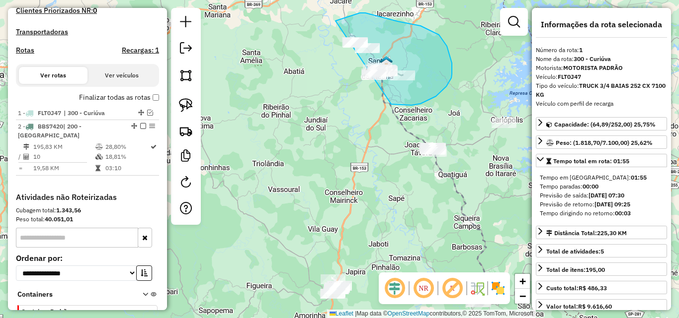
drag, startPoint x: 431, startPoint y: 99, endPoint x: 299, endPoint y: 95, distance: 131.7
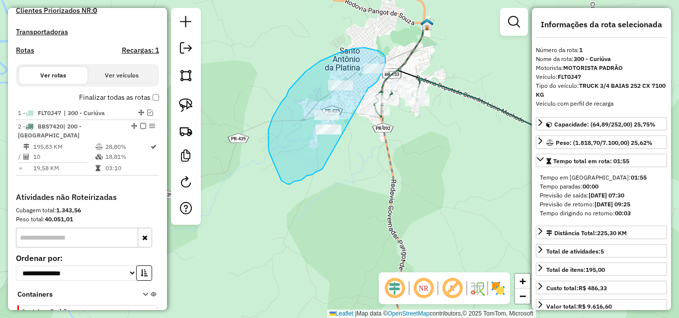
drag, startPoint x: 385, startPoint y: 63, endPoint x: 322, endPoint y: 169, distance: 123.6
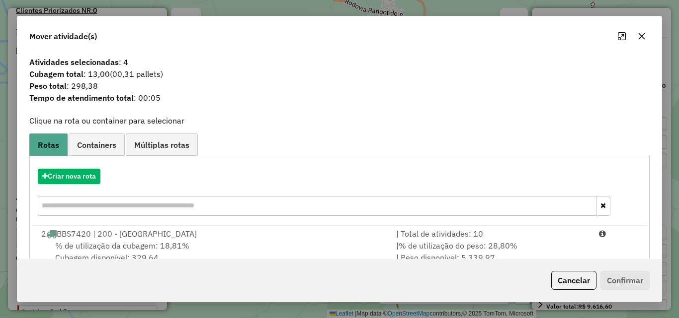
click at [388, 221] on div "Criar nova rota" at bounding box center [339, 193] width 615 height 65
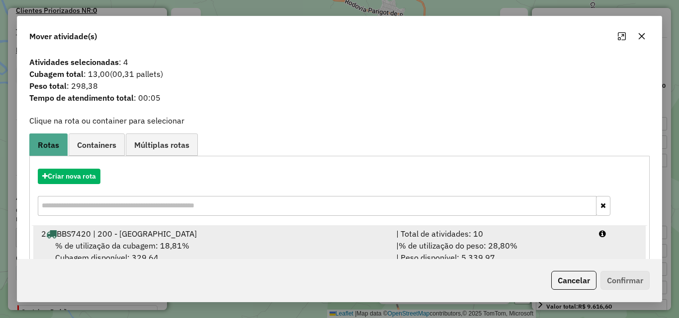
click at [396, 245] on div "| % de utilização do peso: 28,80% | Peso disponível: 5.339,97" at bounding box center [491, 252] width 203 height 24
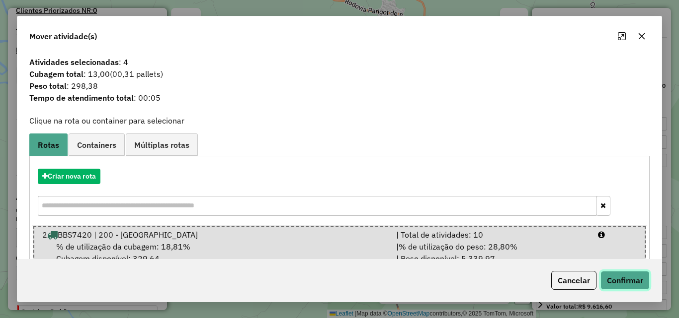
click at [627, 282] on button "Confirmar" at bounding box center [624, 280] width 49 height 19
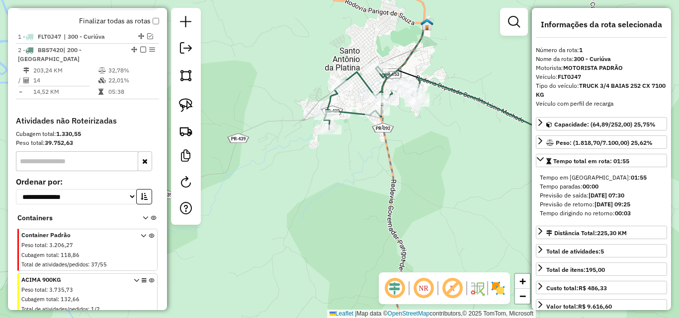
scroll to position [406, 0]
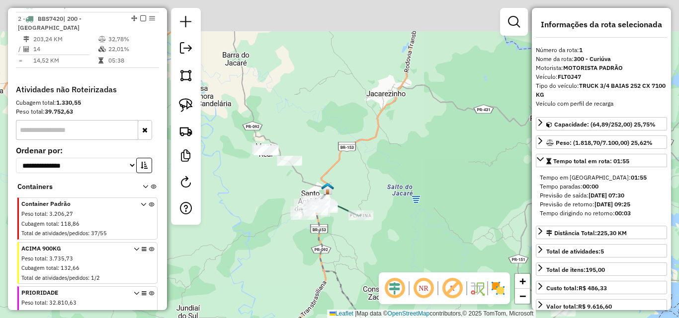
drag, startPoint x: 302, startPoint y: 101, endPoint x: 315, endPoint y: 140, distance: 41.0
click at [315, 140] on div "Janela de atendimento Grade de atendimento Capacidade Transportadoras Veículos …" at bounding box center [339, 159] width 679 height 318
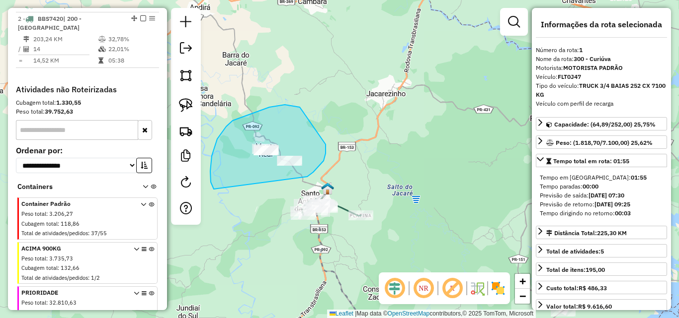
drag, startPoint x: 307, startPoint y: 177, endPoint x: 214, endPoint y: 189, distance: 94.2
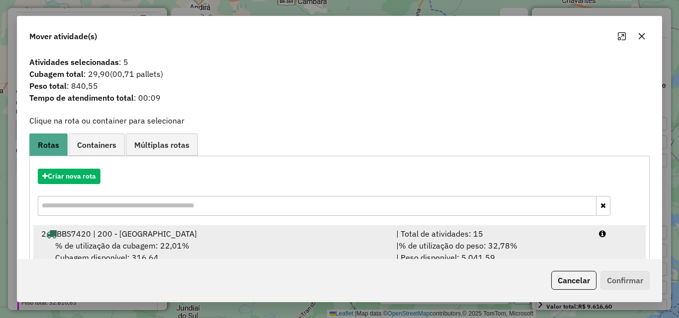
click at [441, 233] on div "| Total de atividades: 15" at bounding box center [491, 234] width 203 height 12
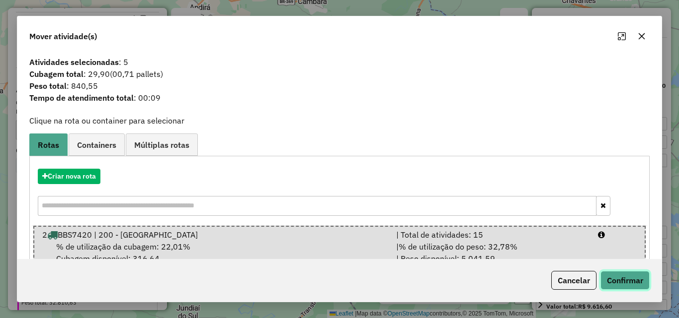
click at [631, 273] on button "Confirmar" at bounding box center [624, 280] width 49 height 19
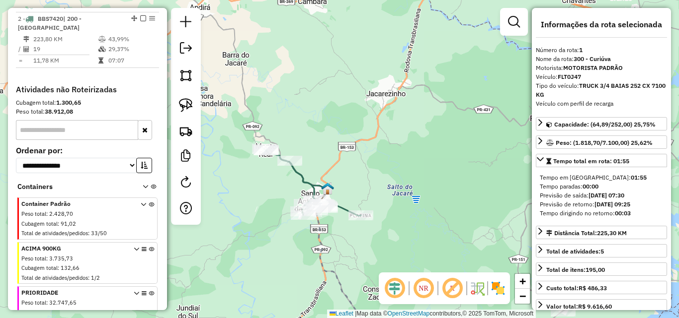
drag, startPoint x: 140, startPoint y: 28, endPoint x: 245, endPoint y: 142, distance: 154.7
click at [146, 32] on div "2 - BBS7420 | 200 - [GEOGRAPHIC_DATA]" at bounding box center [87, 23] width 139 height 18
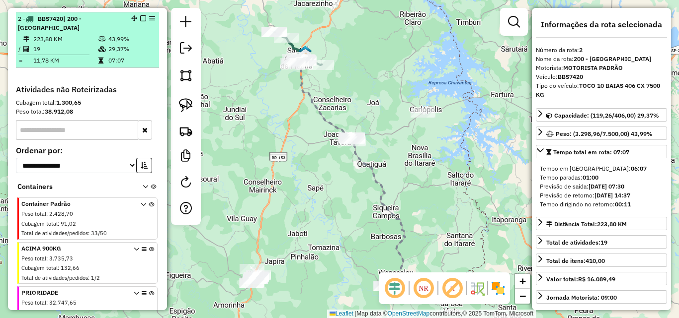
click at [140, 21] on em at bounding box center [143, 18] width 6 height 6
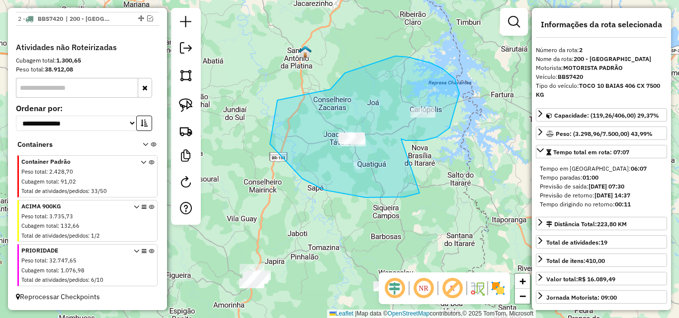
drag, startPoint x: 405, startPoint y: 141, endPoint x: 419, endPoint y: 193, distance: 54.0
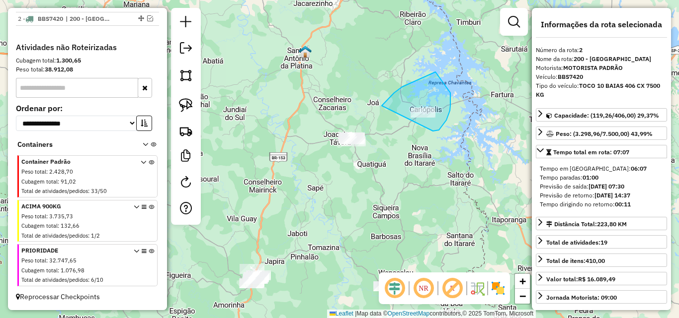
drag, startPoint x: 433, startPoint y: 131, endPoint x: 377, endPoint y: 126, distance: 56.4
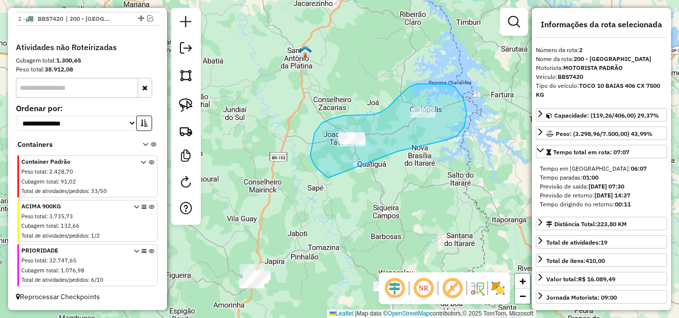
drag, startPoint x: 463, startPoint y: 99, endPoint x: 330, endPoint y: 178, distance: 154.6
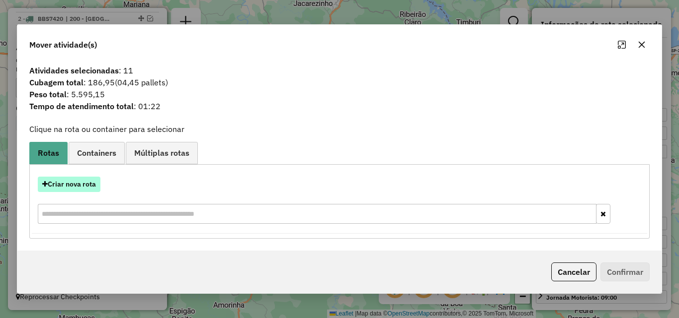
click at [75, 190] on button "Criar nova rota" at bounding box center [69, 184] width 63 height 15
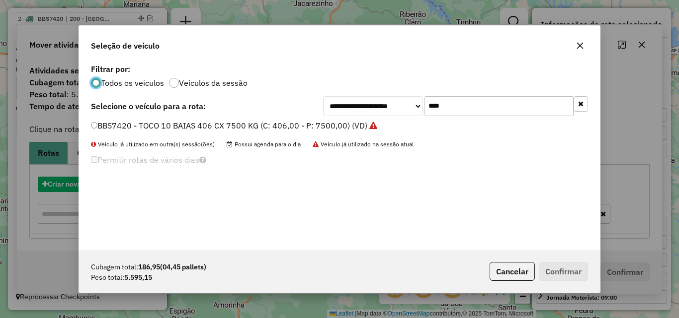
scroll to position [5, 3]
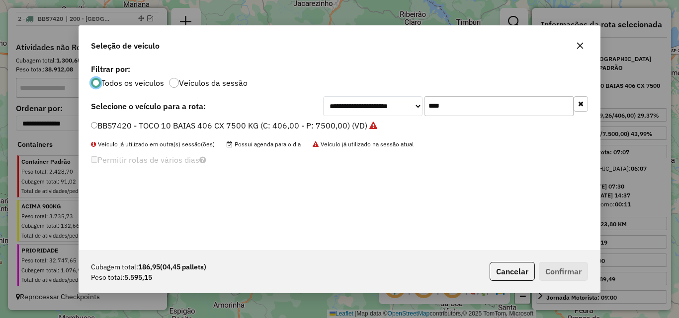
drag, startPoint x: 442, startPoint y: 110, endPoint x: 234, endPoint y: 138, distance: 210.0
click at [233, 138] on div "**********" at bounding box center [339, 156] width 521 height 189
type input "****"
click at [349, 122] on label "BAS1513 - TOCO 10 BAIAS 392 CX 7740 KG (C: 392,00 - P: 7740,00) (VD)" at bounding box center [229, 126] width 276 height 12
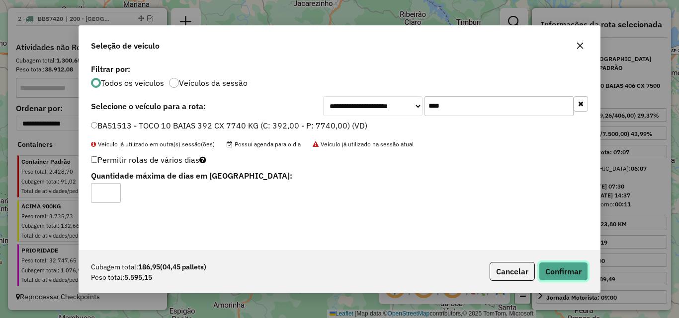
click at [559, 276] on button "Confirmar" at bounding box center [562, 271] width 49 height 19
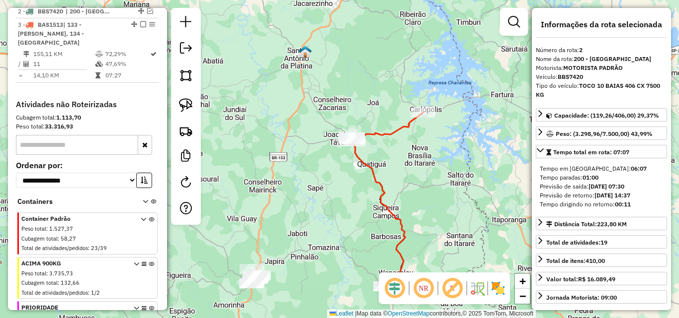
scroll to position [419, 0]
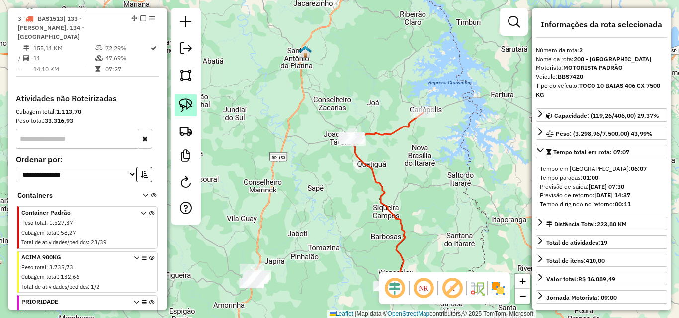
drag, startPoint x: 139, startPoint y: 25, endPoint x: 190, endPoint y: 105, distance: 94.9
click at [141, 36] on div "3 - BAS1513 | 133 - [PERSON_NAME], 134 - [GEOGRAPHIC_DATA]" at bounding box center [87, 27] width 139 height 27
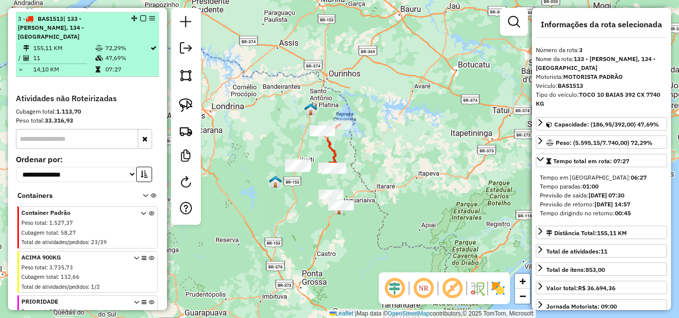
click at [141, 21] on em at bounding box center [143, 18] width 6 height 6
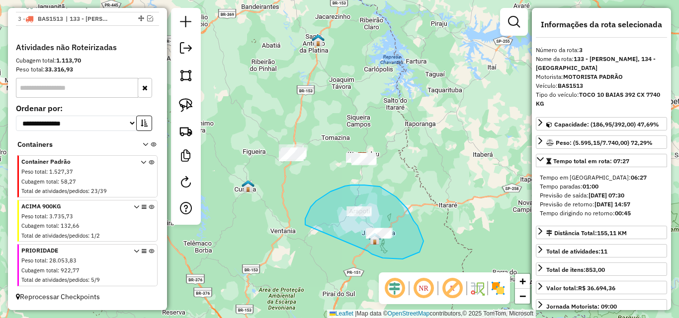
drag, startPoint x: 370, startPoint y: 253, endPoint x: 304, endPoint y: 226, distance: 70.2
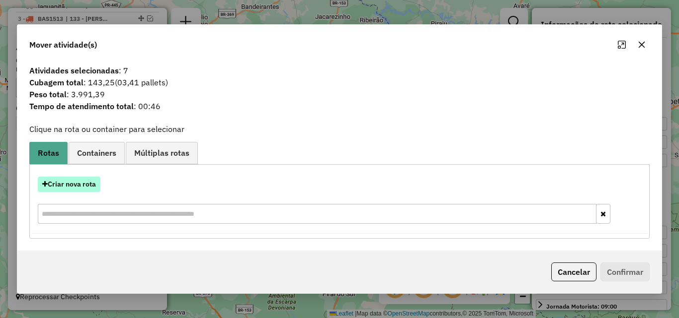
click at [90, 185] on button "Criar nova rota" at bounding box center [69, 184] width 63 height 15
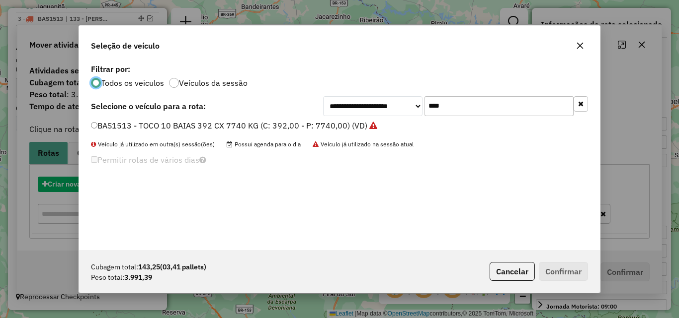
scroll to position [5, 3]
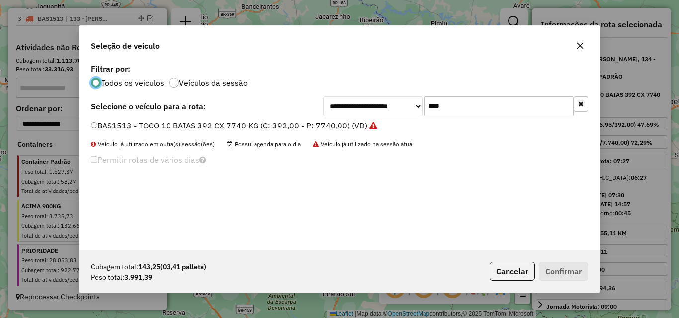
click at [303, 102] on div "**********" at bounding box center [339, 106] width 497 height 20
type input "****"
click at [321, 124] on label "BBS7423 - TOCO 10 BAIAS 406 CX 7500 KG (C: 406,00 - P: 7500,00) (VD)" at bounding box center [229, 126] width 276 height 12
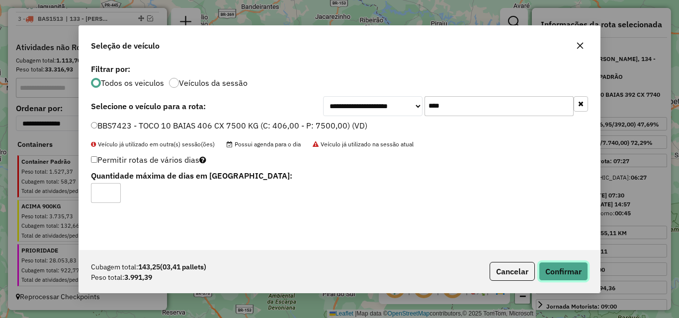
click at [578, 269] on button "Confirmar" at bounding box center [562, 271] width 49 height 19
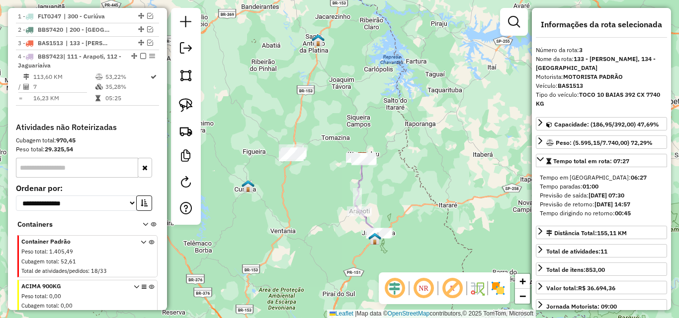
scroll to position [333, 0]
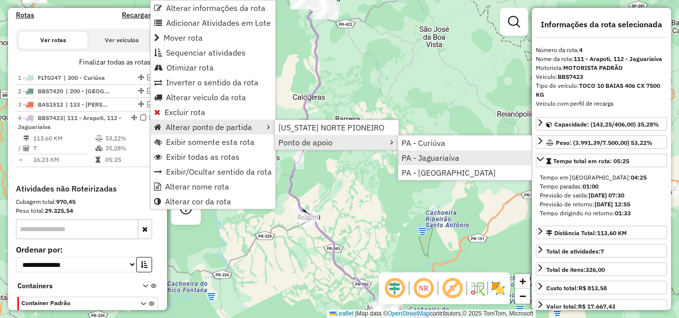
click at [446, 154] on span "PA - Jaguariaíva" at bounding box center [430, 158] width 58 height 8
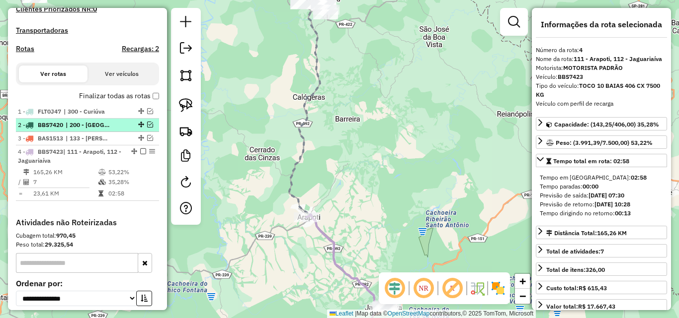
scroll to position [297, 0]
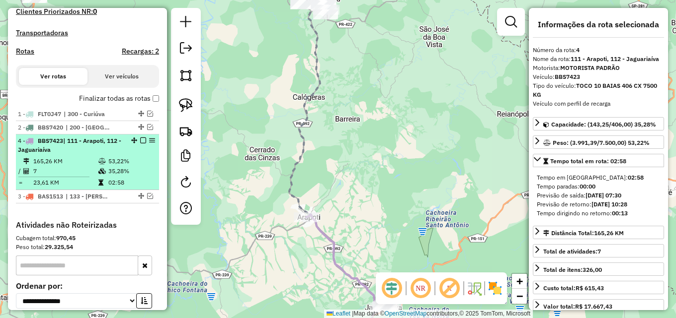
drag, startPoint x: 133, startPoint y: 160, endPoint x: 133, endPoint y: 149, distance: 11.9
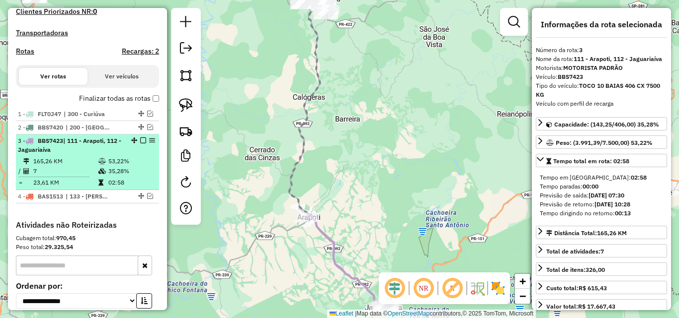
click at [140, 144] on em at bounding box center [143, 141] width 6 height 6
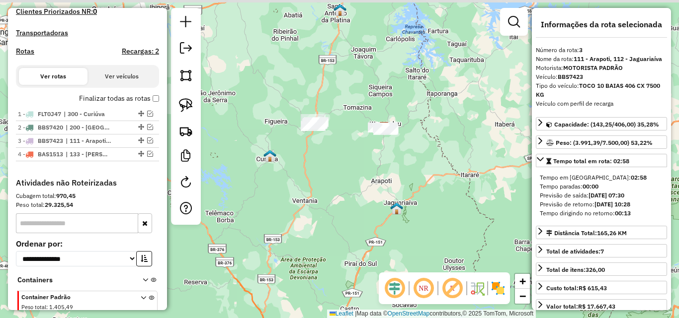
drag, startPoint x: 327, startPoint y: 141, endPoint x: 298, endPoint y: 122, distance: 35.5
click at [338, 152] on div "Janela de atendimento Grade de atendimento Capacidade Transportadoras Veículos …" at bounding box center [339, 159] width 679 height 318
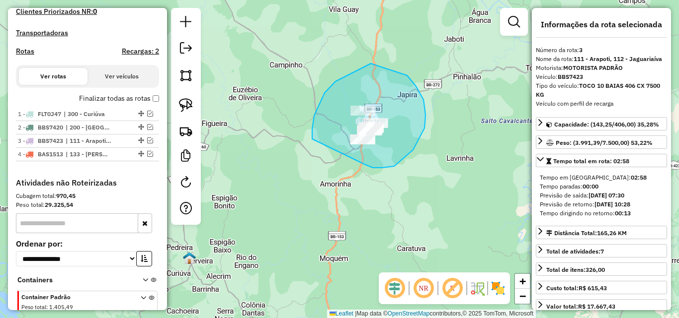
drag, startPoint x: 394, startPoint y: 166, endPoint x: 312, endPoint y: 154, distance: 82.4
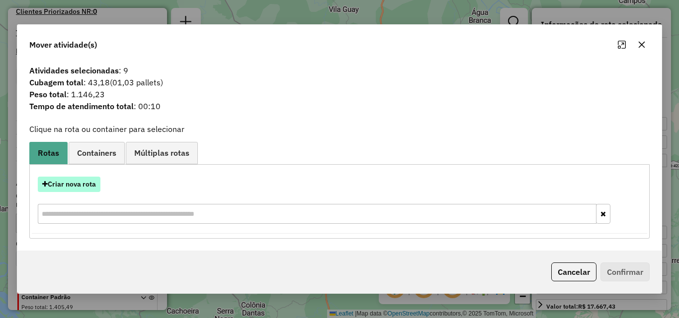
click at [68, 181] on button "Criar nova rota" at bounding box center [69, 184] width 63 height 15
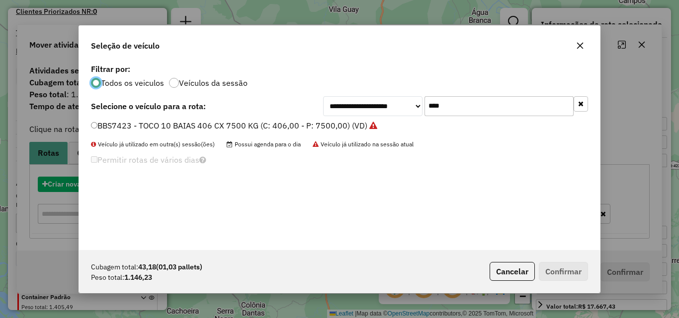
scroll to position [5, 3]
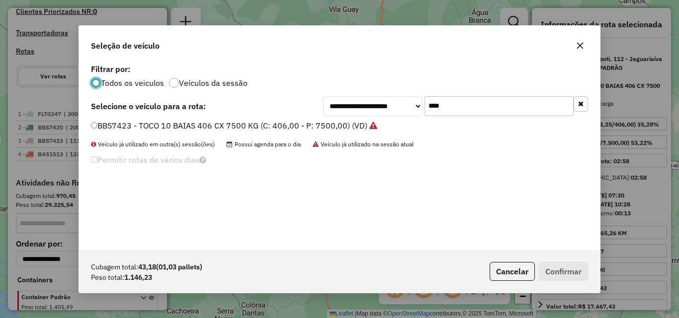
click at [317, 121] on div "**********" at bounding box center [339, 156] width 521 height 189
type input "****"
click at [328, 123] on label "BAS1613 - TOCO 10 BAIAS 392 CX 7740 KG (C: 392,00 - P: 7740,00) (VD)" at bounding box center [229, 126] width 276 height 12
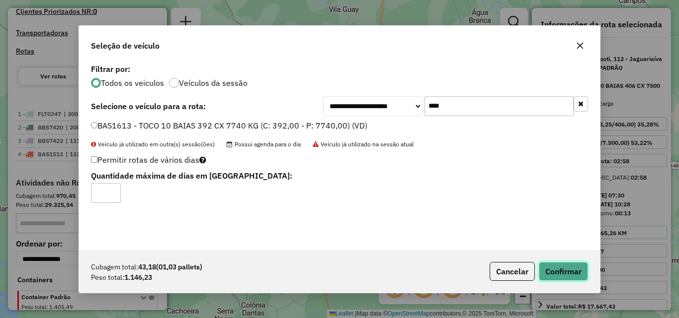
click at [574, 269] on button "Confirmar" at bounding box center [562, 271] width 49 height 19
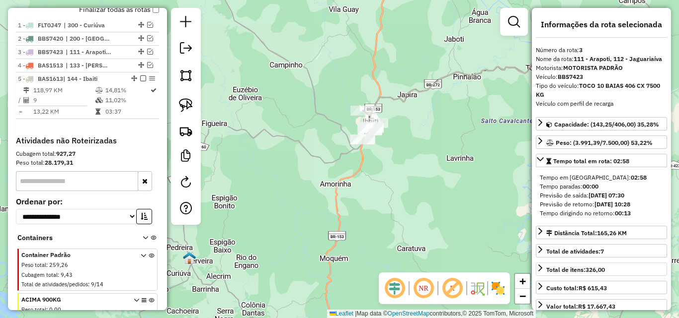
scroll to position [433, 0]
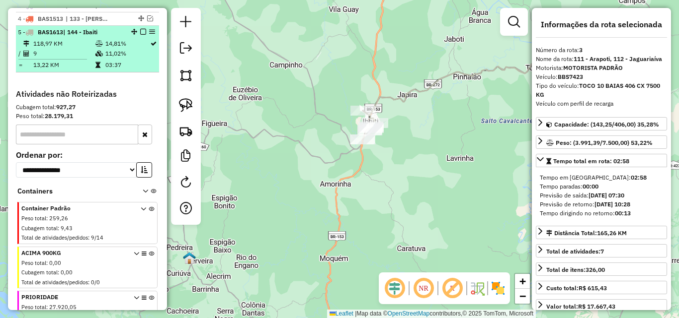
click at [141, 35] on em at bounding box center [143, 32] width 6 height 6
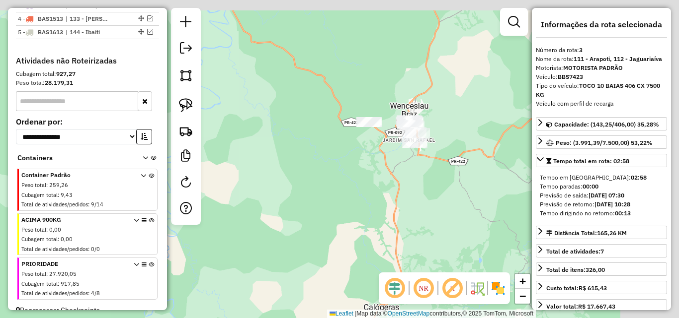
drag, startPoint x: 366, startPoint y: 172, endPoint x: 310, endPoint y: 189, distance: 58.0
click at [310, 189] on div "Janela de atendimento Grade de atendimento Capacidade Transportadoras Veículos …" at bounding box center [339, 159] width 679 height 318
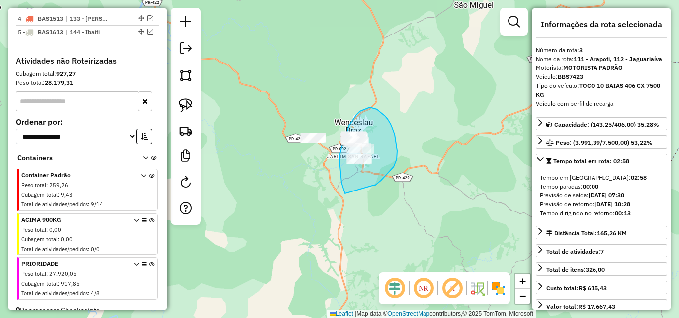
drag, startPoint x: 372, startPoint y: 186, endPoint x: 349, endPoint y: 203, distance: 28.7
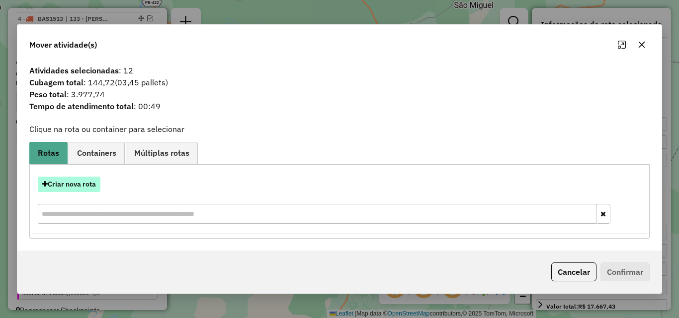
click at [87, 181] on button "Criar nova rota" at bounding box center [69, 184] width 63 height 15
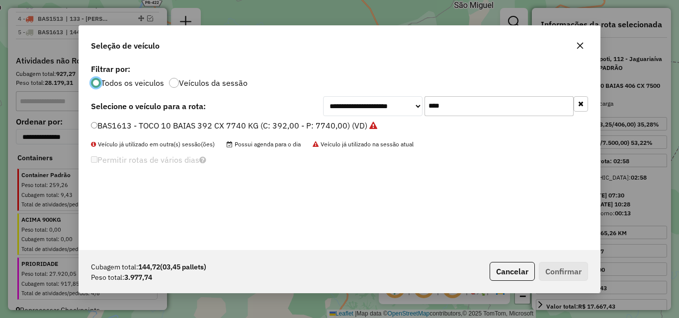
scroll to position [5, 3]
click at [300, 117] on div "**********" at bounding box center [339, 156] width 521 height 189
type input "****"
click at [309, 124] on label "BCE9223 - TOCO 8 BAIAS 308 CX 7947 KG (C: 308,00 - P: 7947,00) (VD)" at bounding box center [226, 126] width 271 height 12
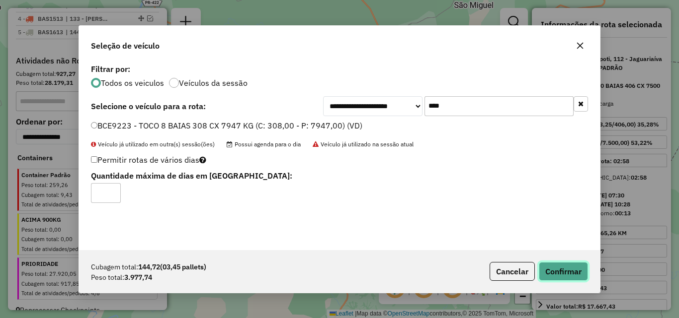
click at [585, 271] on button "Confirmar" at bounding box center [562, 271] width 49 height 19
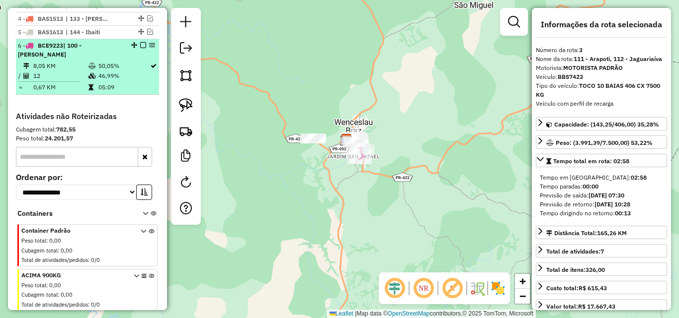
click at [141, 48] on em at bounding box center [143, 45] width 6 height 6
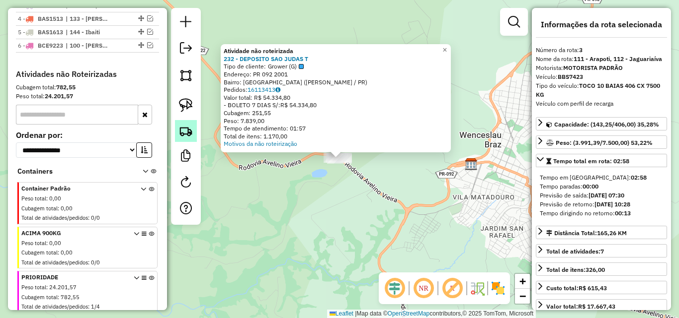
click at [189, 130] on img at bounding box center [186, 131] width 14 height 14
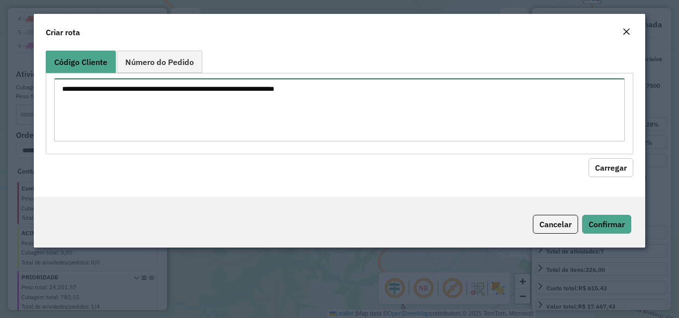
click at [306, 127] on textarea at bounding box center [339, 109] width 570 height 63
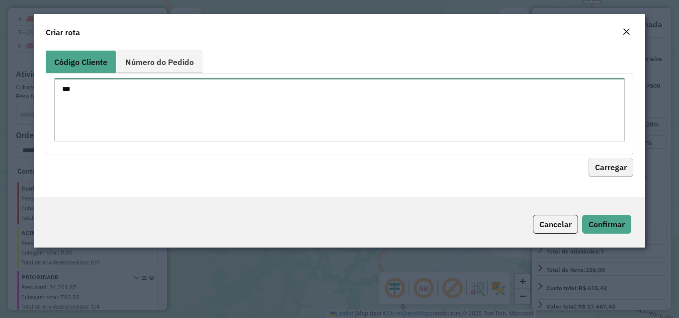
type textarea "***"
click at [621, 170] on button "Carregar" at bounding box center [610, 167] width 45 height 19
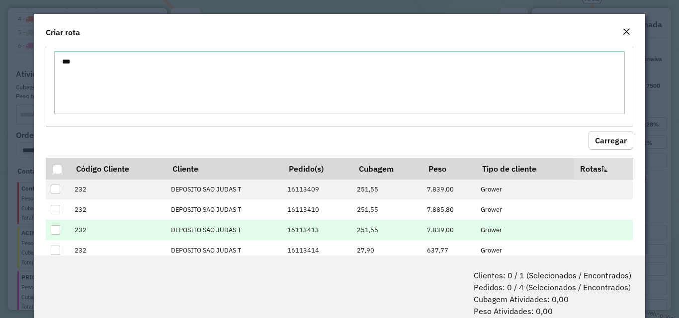
scroll to position [52, 0]
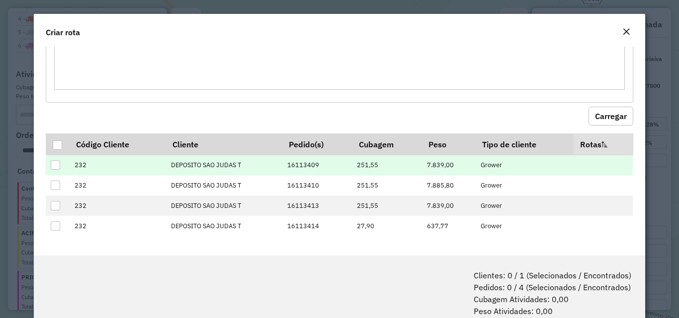
click at [58, 164] on div at bounding box center [55, 164] width 9 height 9
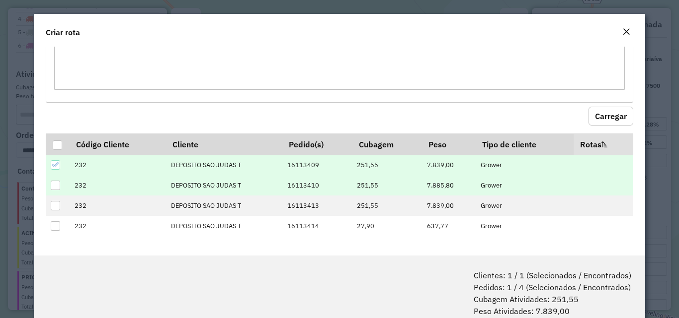
click at [59, 185] on div at bounding box center [55, 185] width 9 height 9
drag, startPoint x: 57, startPoint y: 184, endPoint x: 79, endPoint y: 187, distance: 22.0
click at [75, 187] on tr "232 DEPOSITO SAO JUDAS T 16113410 251,55 7.885,80 Grower" at bounding box center [339, 185] width 587 height 20
click at [54, 182] on icon at bounding box center [55, 185] width 7 height 7
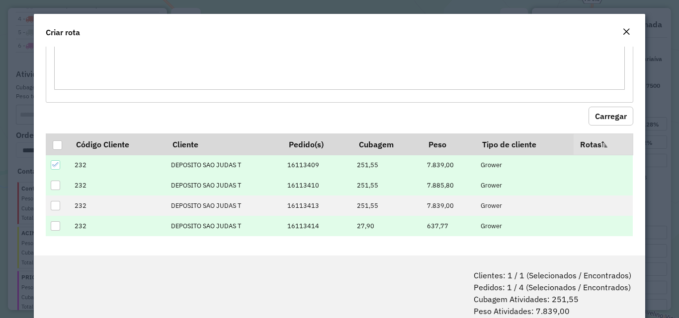
click at [54, 225] on div at bounding box center [55, 226] width 9 height 9
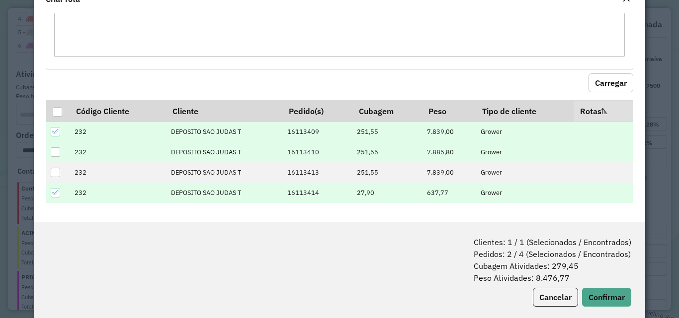
scroll to position [50, 0]
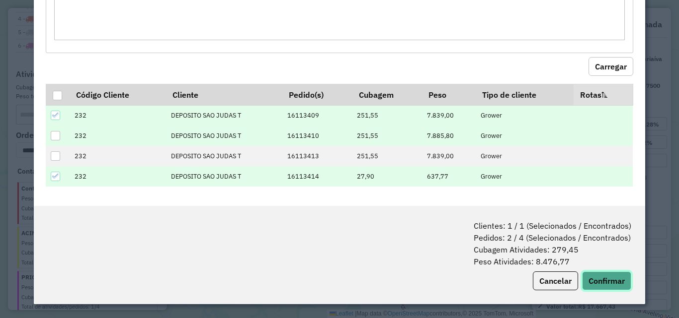
click at [604, 276] on button "Confirmar" at bounding box center [606, 281] width 49 height 19
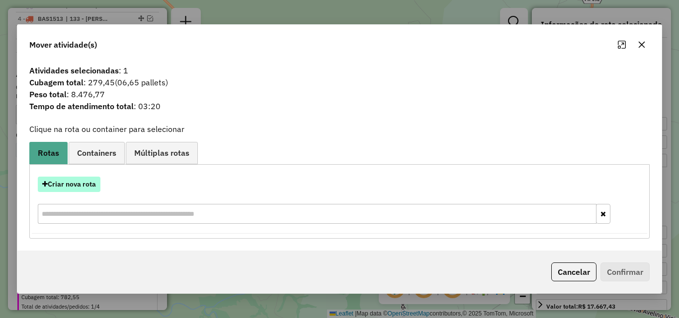
click at [72, 188] on button "Criar nova rota" at bounding box center [69, 184] width 63 height 15
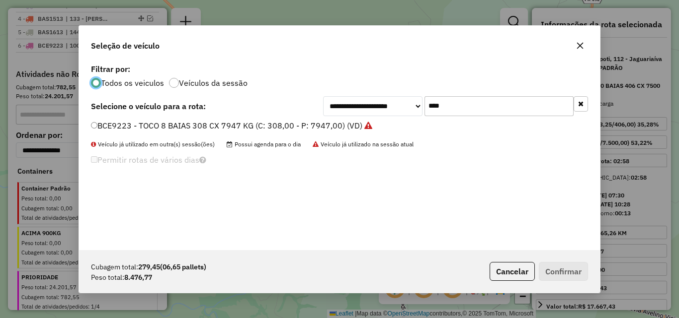
scroll to position [5, 3]
drag, startPoint x: 464, startPoint y: 108, endPoint x: 312, endPoint y: 120, distance: 153.0
click at [312, 120] on div "**********" at bounding box center [339, 156] width 521 height 189
type input "****"
click at [310, 125] on label "BAS4210 - TRUCK 10 BAIAS 420 CX 12700 KG (C: 420,00 - P: 12700,00) (VD)" at bounding box center [236, 126] width 291 height 12
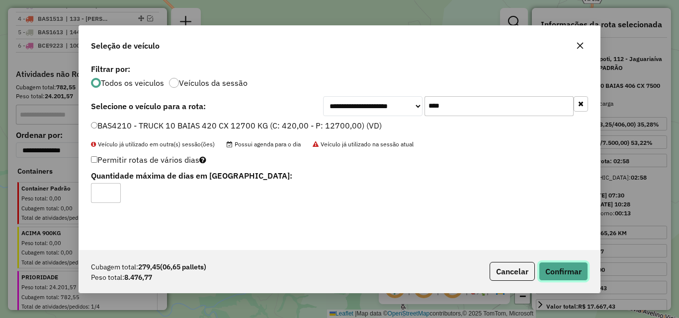
click at [567, 269] on button "Confirmar" at bounding box center [562, 271] width 49 height 19
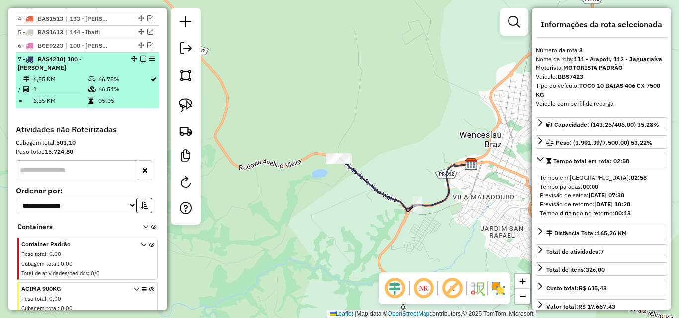
click at [140, 62] on em at bounding box center [143, 59] width 6 height 6
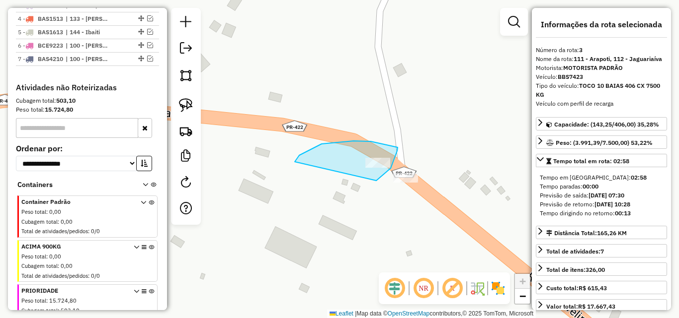
drag, startPoint x: 390, startPoint y: 168, endPoint x: 294, endPoint y: 163, distance: 96.5
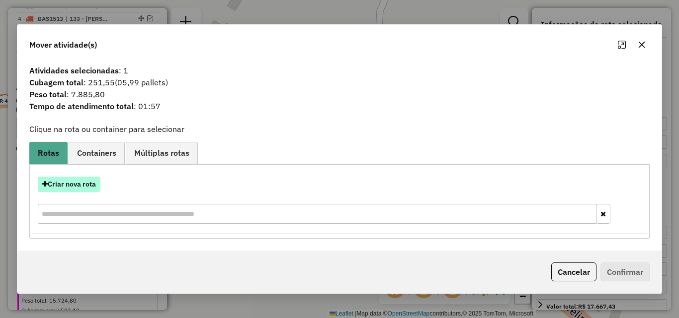
click at [85, 181] on button "Criar nova rota" at bounding box center [69, 184] width 63 height 15
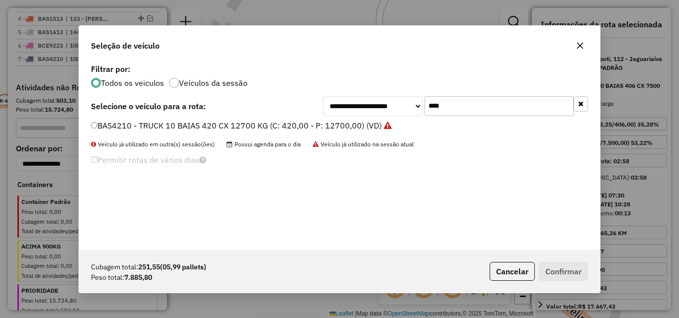
drag, startPoint x: 486, startPoint y: 101, endPoint x: 354, endPoint y: 118, distance: 133.2
click at [354, 118] on div "**********" at bounding box center [339, 156] width 521 height 189
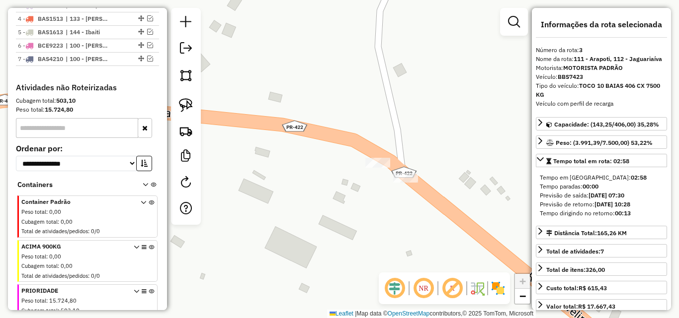
type input "****"
drag, startPoint x: 376, startPoint y: 180, endPoint x: 331, endPoint y: 163, distance: 47.8
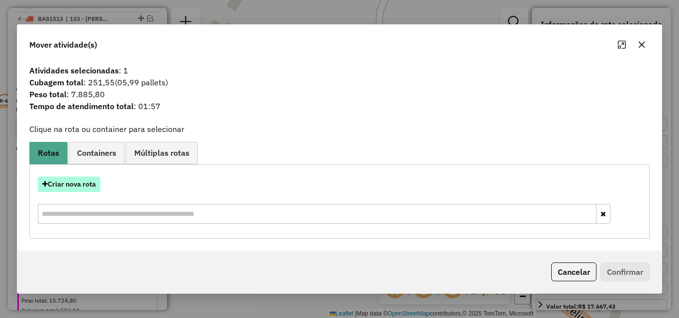
click at [73, 180] on button "Criar nova rota" at bounding box center [69, 184] width 63 height 15
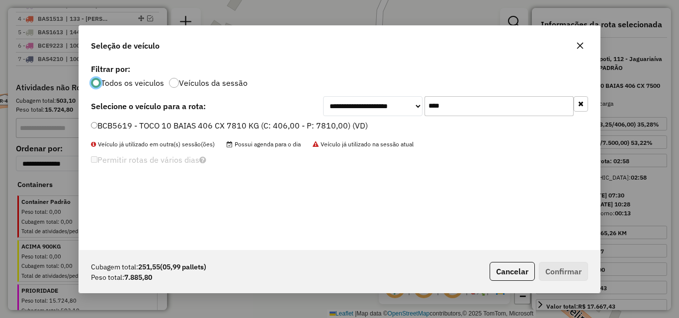
click at [358, 112] on div "**********" at bounding box center [455, 106] width 265 height 20
click at [316, 124] on label "BCB5619 - TOCO 10 BAIAS 406 CX 7810 KG (C: 406,00 - P: 7810,00) (VD)" at bounding box center [229, 126] width 277 height 12
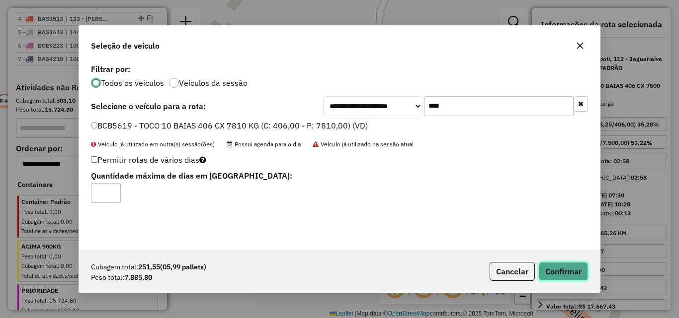
click at [556, 269] on button "Confirmar" at bounding box center [562, 271] width 49 height 19
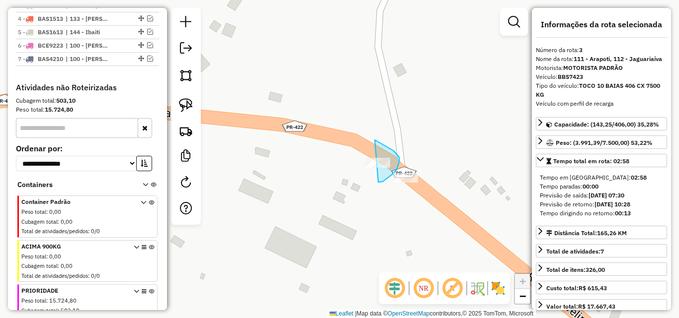
drag, startPoint x: 378, startPoint y: 182, endPoint x: 279, endPoint y: 165, distance: 100.4
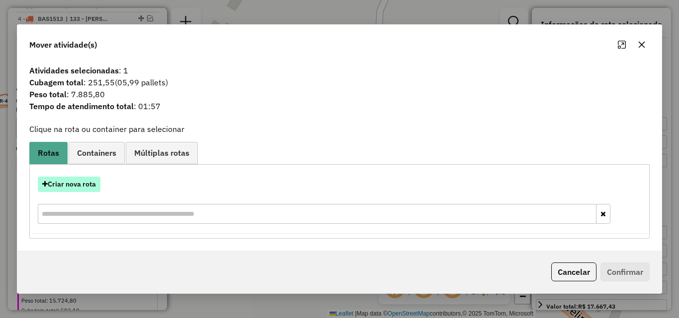
click at [84, 182] on button "Criar nova rota" at bounding box center [69, 184] width 63 height 15
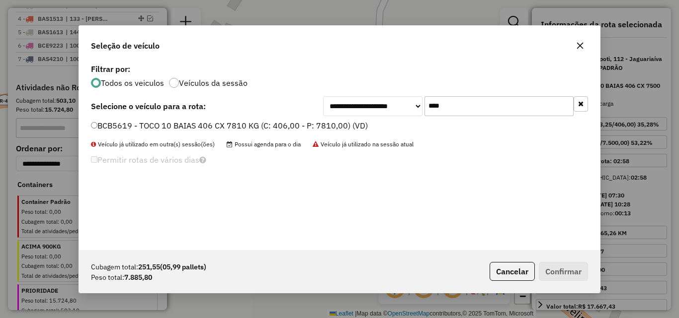
drag, startPoint x: 462, startPoint y: 100, endPoint x: 343, endPoint y: 107, distance: 118.9
click at [343, 107] on div "**********" at bounding box center [455, 106] width 265 height 20
type input "****"
click at [325, 126] on label "BCI9156 - TRUCK 10 BAIAS 420 CX 13239 KG (C: 420,00 - P: 13239,00) (VD)" at bounding box center [235, 126] width 289 height 12
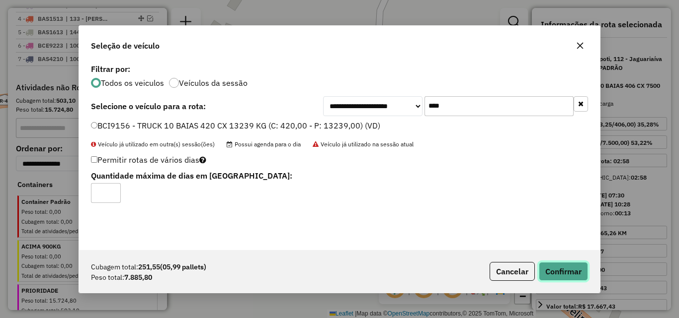
click at [565, 266] on button "Confirmar" at bounding box center [562, 271] width 49 height 19
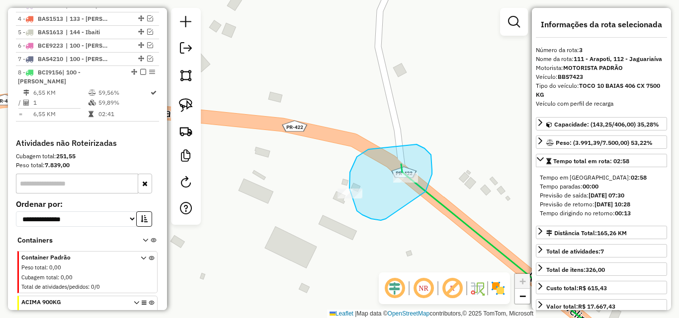
drag, startPoint x: 432, startPoint y: 174, endPoint x: 385, endPoint y: 219, distance: 64.3
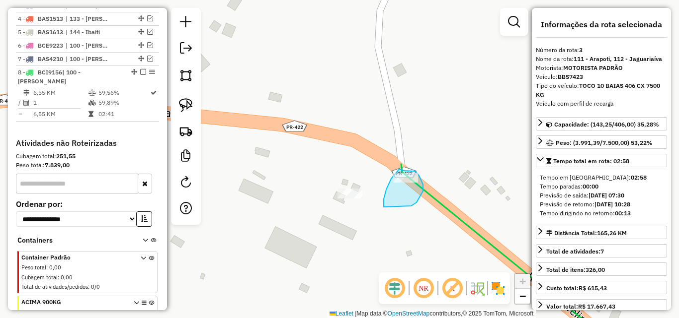
drag, startPoint x: 412, startPoint y: 205, endPoint x: 383, endPoint y: 207, distance: 28.9
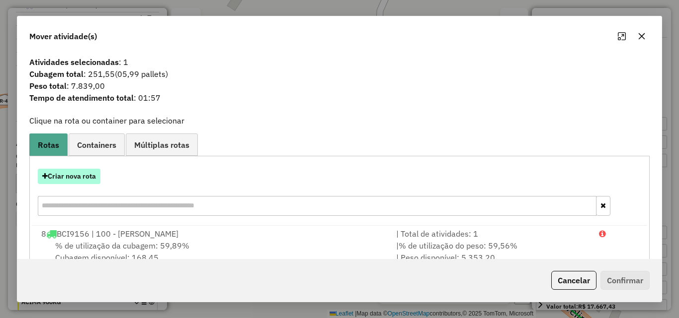
click at [85, 175] on button "Criar nova rota" at bounding box center [69, 176] width 63 height 15
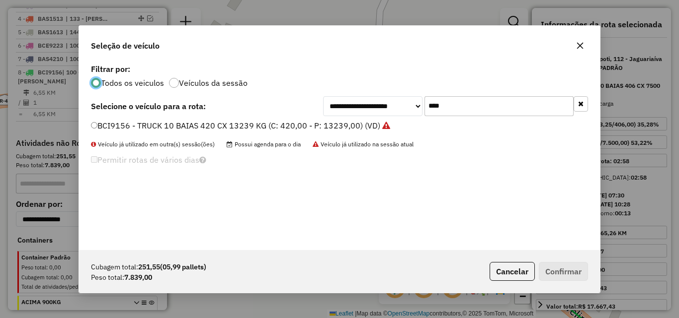
click at [349, 108] on div "**********" at bounding box center [455, 106] width 265 height 20
type input "***"
drag, startPoint x: 321, startPoint y: 120, endPoint x: 346, endPoint y: 139, distance: 30.9
click at [321, 120] on label "RHE4B12 - TOCO 8 BAIAS 322 CX 8600 KG (C: 322,00 - P: 8600,00) (VD)" at bounding box center [227, 126] width 272 height 12
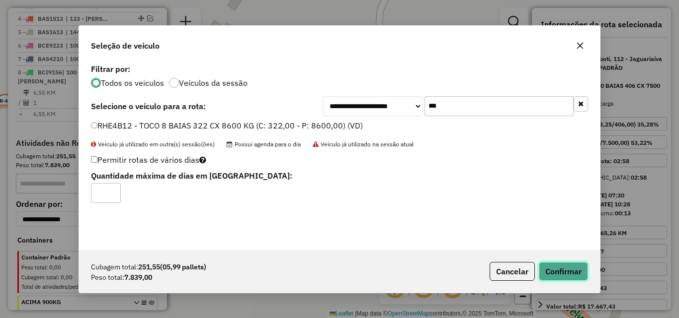
click at [575, 271] on button "Confirmar" at bounding box center [562, 271] width 49 height 19
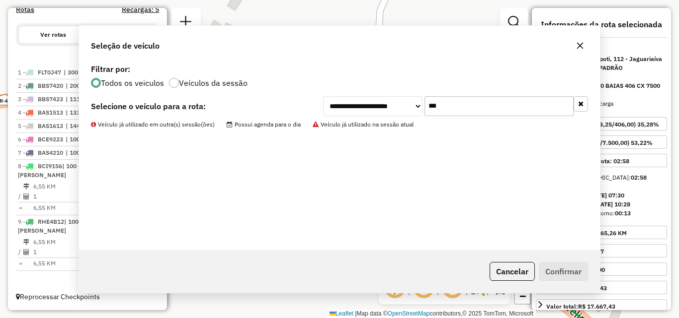
scroll to position [348, 0]
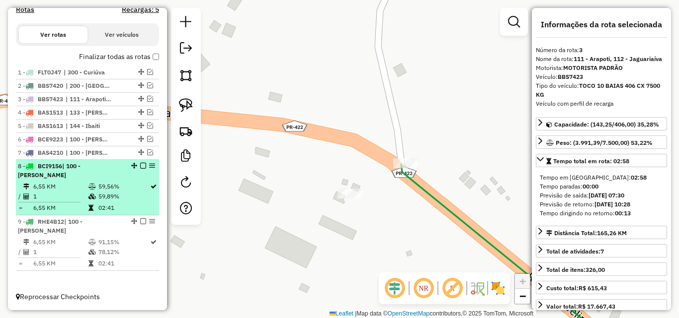
click at [140, 164] on em at bounding box center [143, 166] width 6 height 6
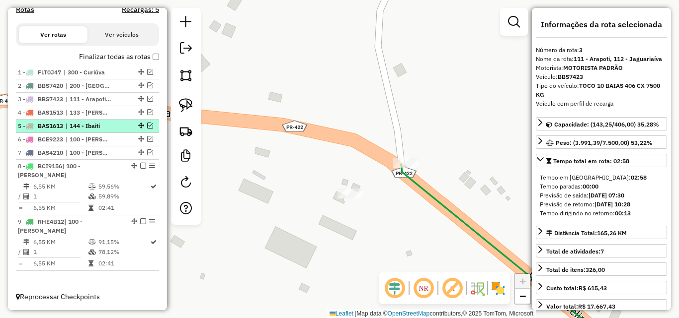
scroll to position [305, 0]
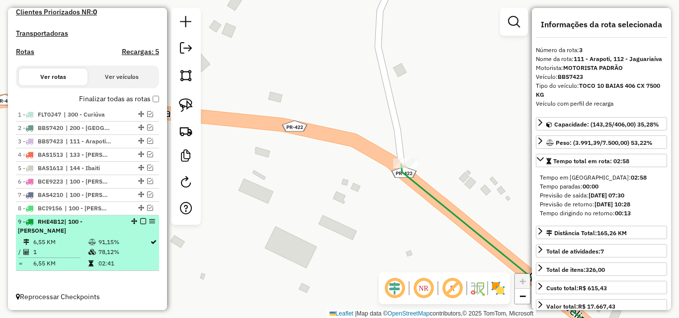
click at [140, 222] on em at bounding box center [143, 222] width 6 height 6
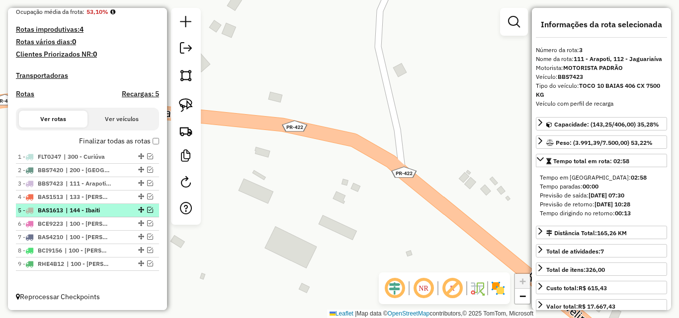
scroll to position [263, 0]
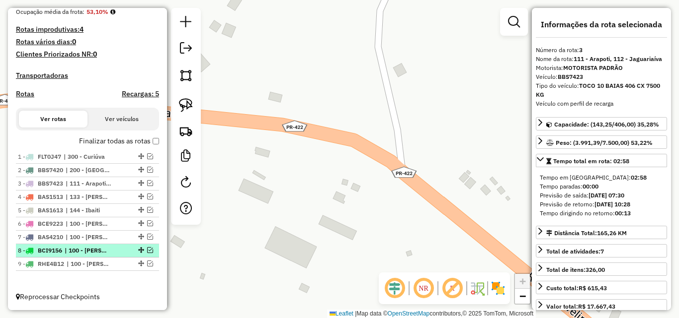
click at [147, 248] on em at bounding box center [150, 250] width 6 height 6
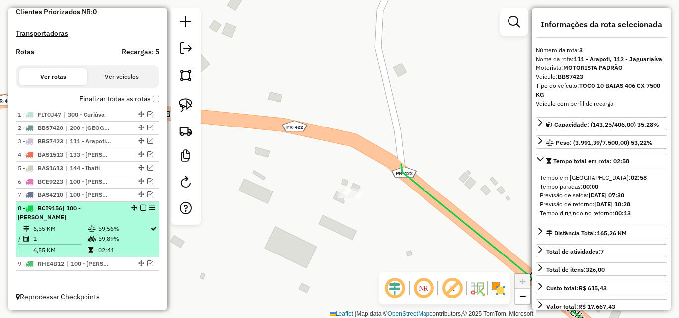
click at [141, 207] on em at bounding box center [143, 208] width 6 height 6
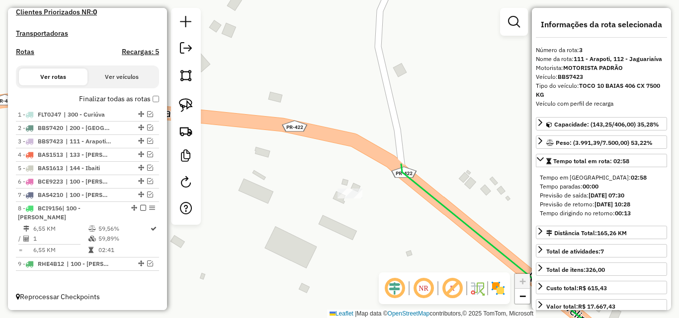
scroll to position [263, 0]
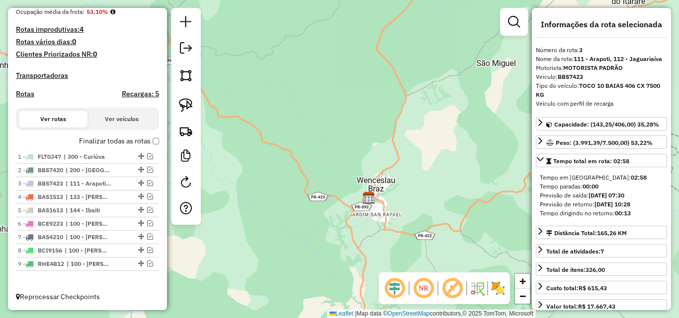
click at [430, 167] on div "Janela de atendimento Grade de atendimento Capacidade Transportadoras Veículos …" at bounding box center [339, 159] width 679 height 318
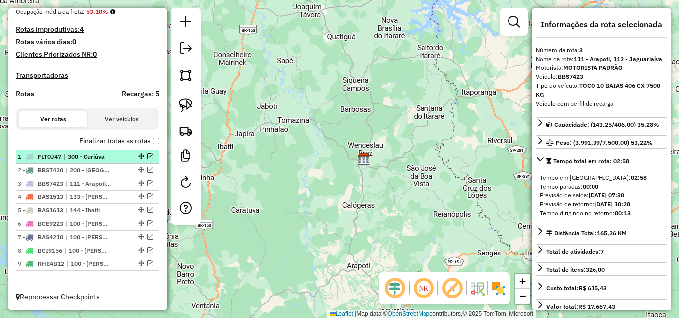
click at [147, 155] on em at bounding box center [150, 156] width 6 height 6
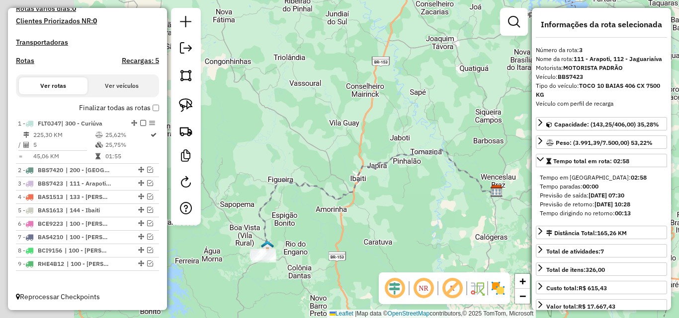
drag, startPoint x: 272, startPoint y: 149, endPoint x: 397, endPoint y: 181, distance: 128.8
click at [448, 186] on div "Janela de atendimento Grade de atendimento Capacidade Transportadoras Veículos …" at bounding box center [339, 159] width 679 height 318
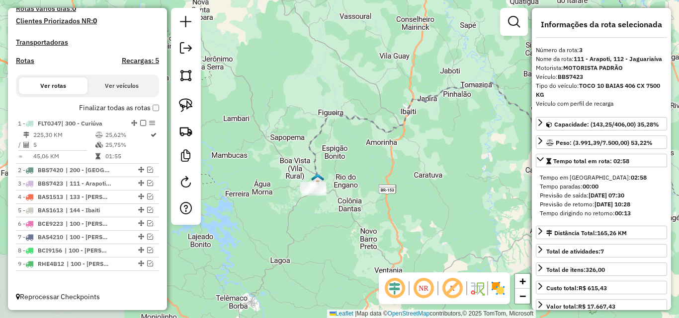
drag, startPoint x: 332, startPoint y: 236, endPoint x: 329, endPoint y: 181, distance: 55.2
click at [338, 168] on div "Janela de atendimento Grade de atendimento Capacidade Transportadoras Veículos …" at bounding box center [339, 159] width 679 height 318
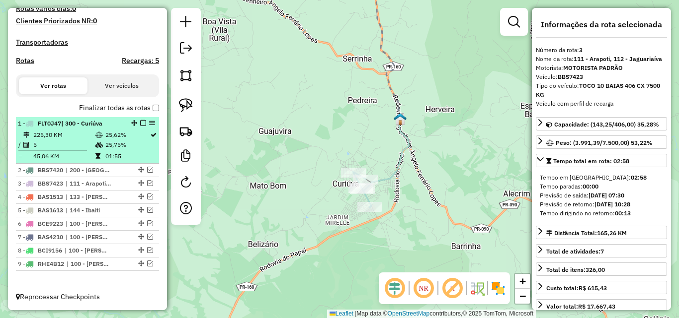
click at [140, 123] on em at bounding box center [143, 123] width 6 height 6
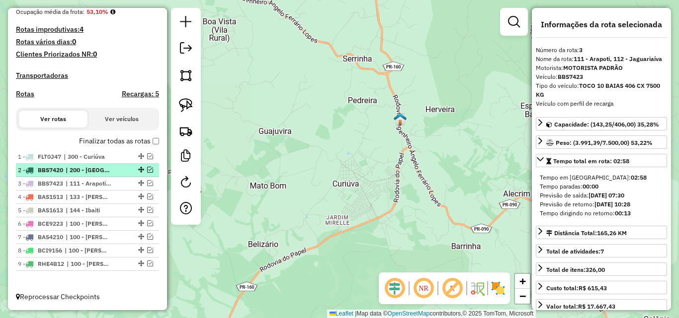
click at [147, 167] on em at bounding box center [150, 170] width 6 height 6
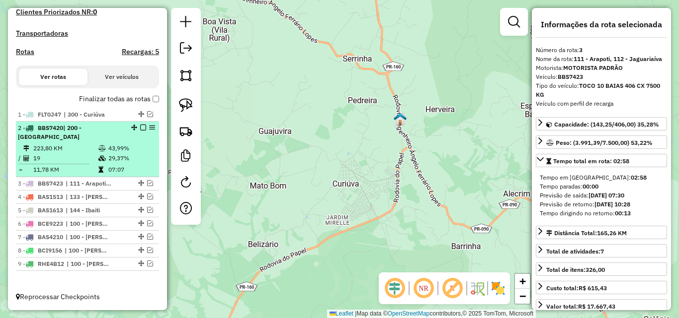
click at [93, 145] on td "223,80 KM" at bounding box center [65, 149] width 65 height 10
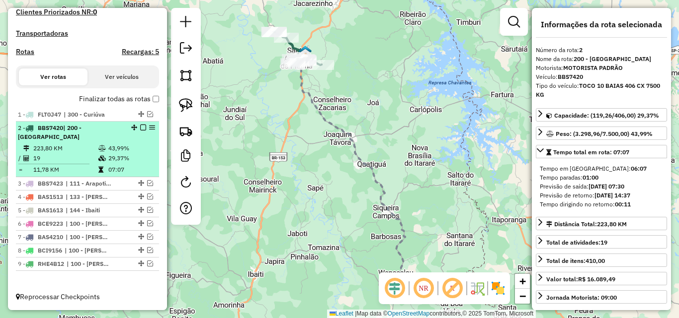
click at [141, 126] on em at bounding box center [143, 128] width 6 height 6
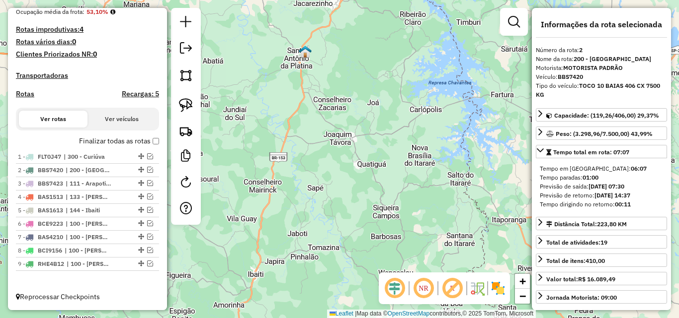
scroll to position [263, 0]
click at [147, 183] on em at bounding box center [150, 183] width 6 height 6
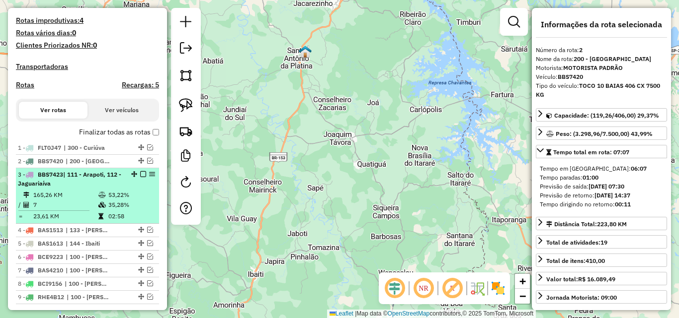
scroll to position [305, 0]
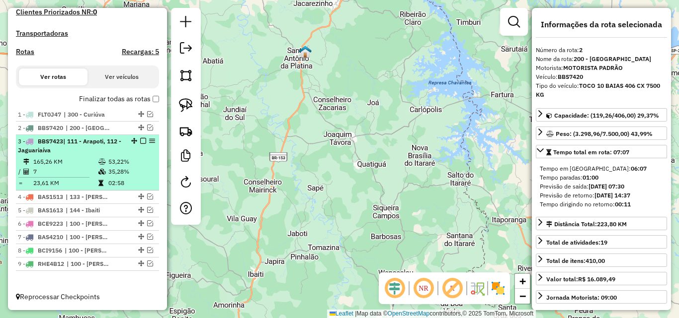
click at [108, 163] on td "53,22%" at bounding box center [131, 162] width 47 height 10
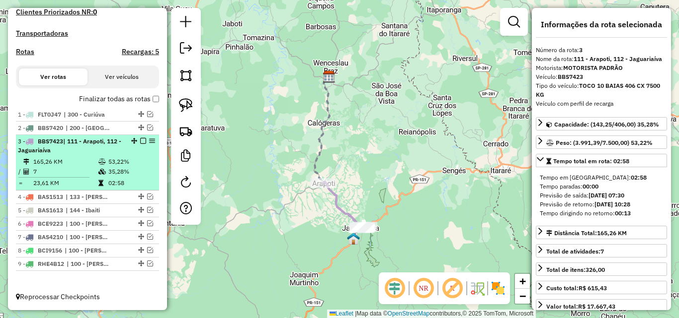
click at [143, 141] on div at bounding box center [140, 141] width 30 height 6
click at [140, 141] on em at bounding box center [143, 141] width 6 height 6
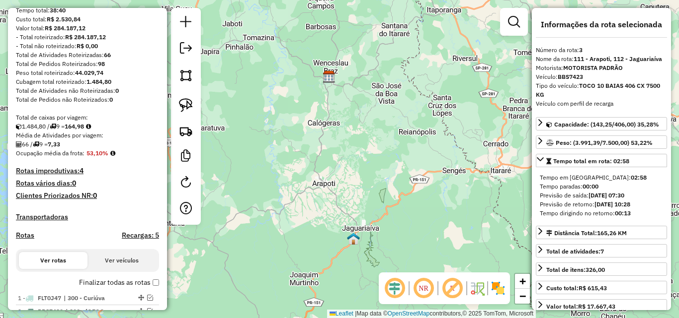
scroll to position [65, 0]
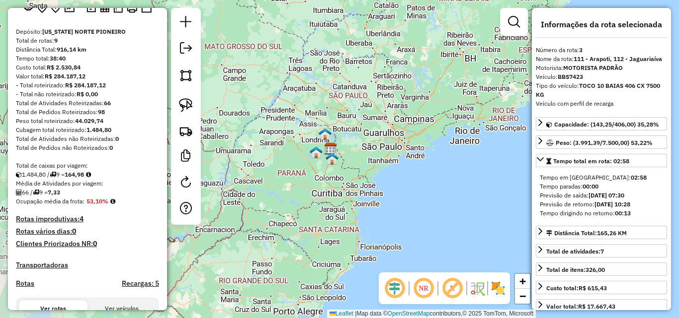
drag, startPoint x: 338, startPoint y: 159, endPoint x: 345, endPoint y: 166, distance: 10.2
click at [345, 166] on div "Janela de atendimento Grade de atendimento Capacidade Transportadoras Veículos …" at bounding box center [339, 159] width 679 height 318
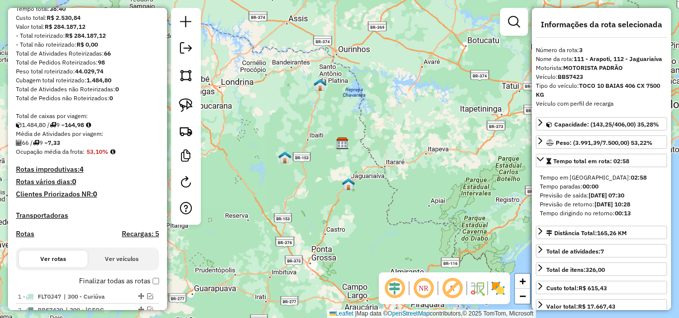
scroll to position [263, 0]
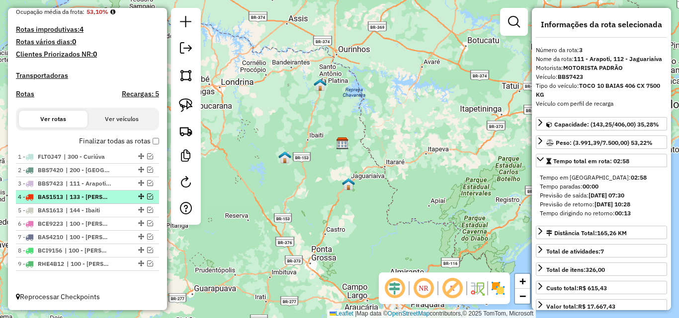
click at [147, 194] on em at bounding box center [150, 197] width 6 height 6
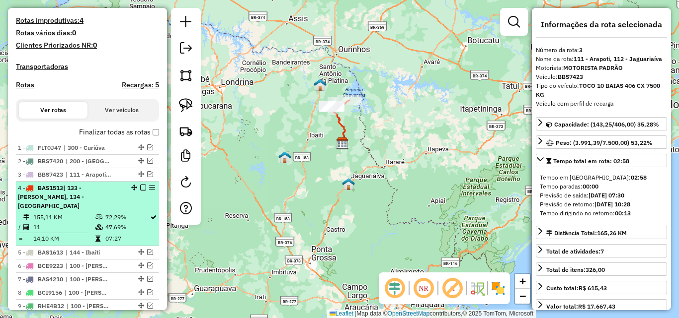
click at [140, 191] on em at bounding box center [143, 188] width 6 height 6
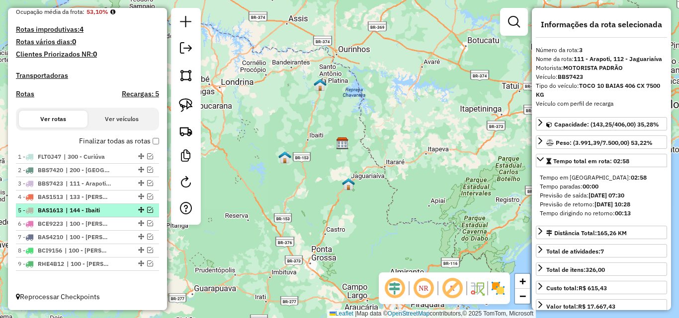
click at [147, 209] on em at bounding box center [150, 210] width 6 height 6
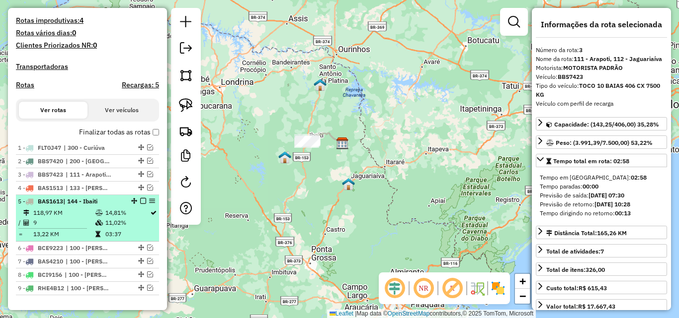
click at [140, 204] on em at bounding box center [143, 201] width 6 height 6
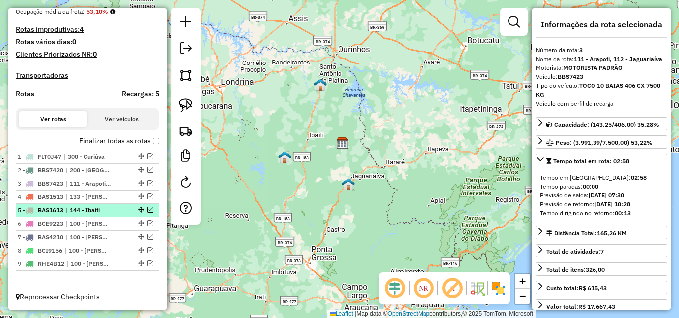
click at [147, 209] on em at bounding box center [150, 210] width 6 height 6
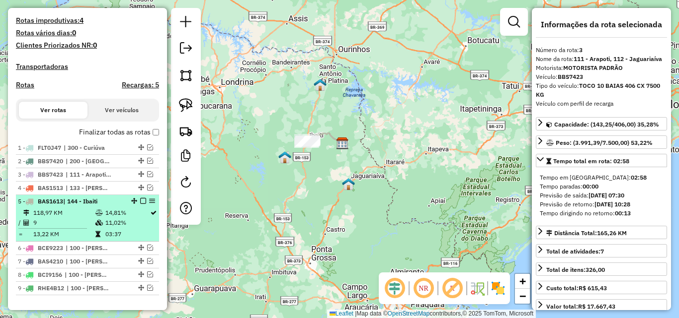
click at [124, 218] on td "14,81%" at bounding box center [127, 213] width 45 height 10
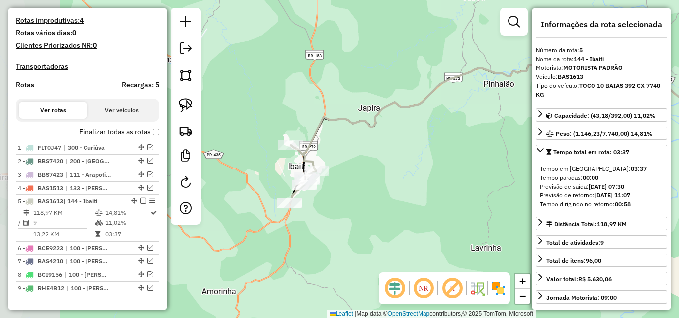
drag, startPoint x: 414, startPoint y: 149, endPoint x: 509, endPoint y: 139, distance: 94.9
click at [509, 139] on div "Janela de atendimento Grade de atendimento Capacidade Transportadoras Veículos …" at bounding box center [339, 159] width 679 height 318
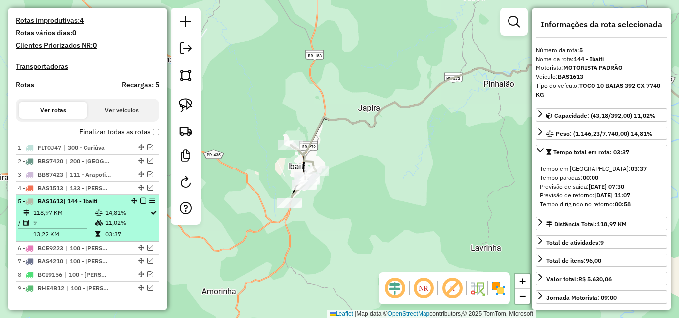
click at [140, 204] on em at bounding box center [143, 201] width 6 height 6
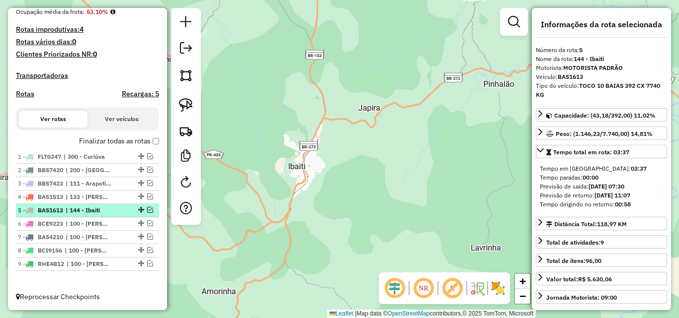
click at [148, 210] on em at bounding box center [150, 210] width 6 height 6
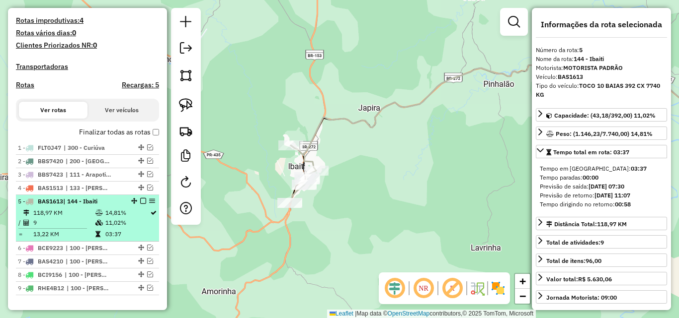
click at [141, 204] on em at bounding box center [143, 201] width 6 height 6
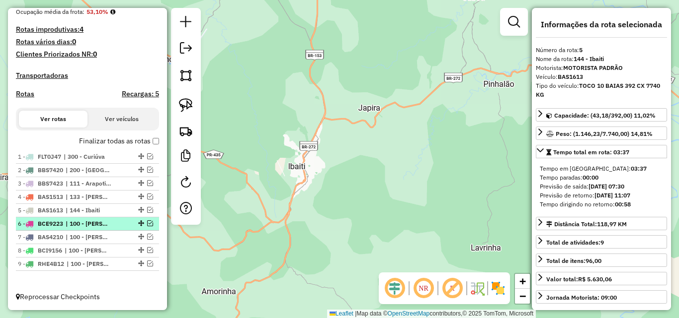
click at [147, 222] on em at bounding box center [150, 224] width 6 height 6
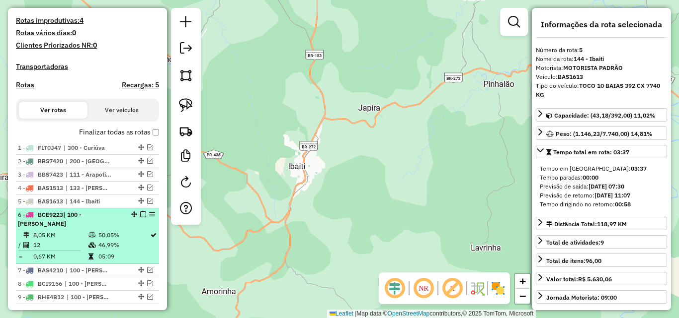
click at [114, 228] on div "6 - BCE9223 | 100 - [PERSON_NAME]" at bounding box center [70, 220] width 105 height 18
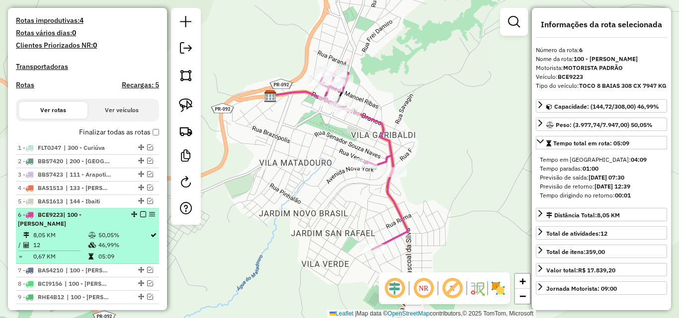
click at [142, 218] on em at bounding box center [143, 215] width 6 height 6
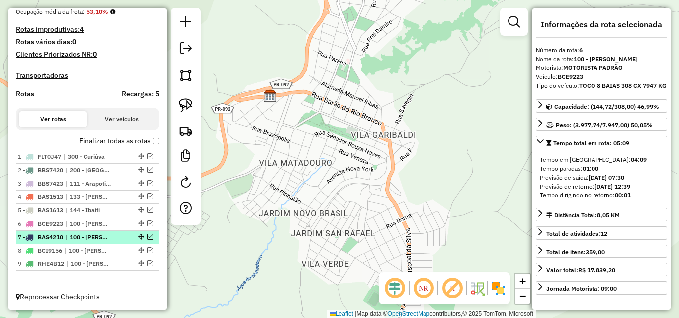
click at [147, 236] on em at bounding box center [150, 237] width 6 height 6
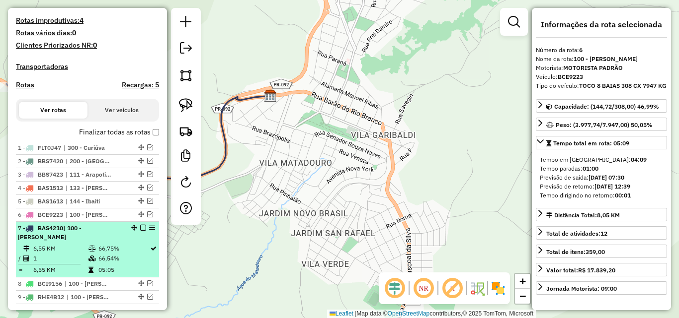
click at [112, 242] on div "7 - BAS4210 | 100 - [PERSON_NAME]" at bounding box center [70, 233] width 105 height 18
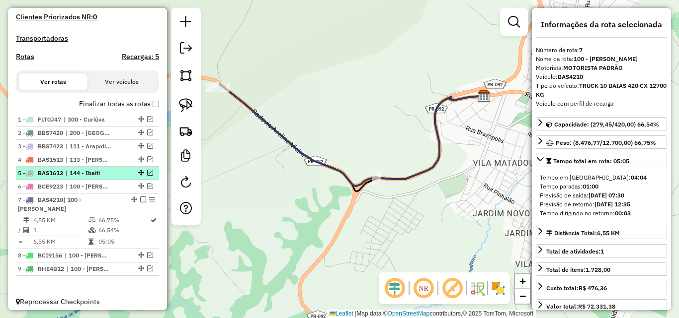
scroll to position [305, 0]
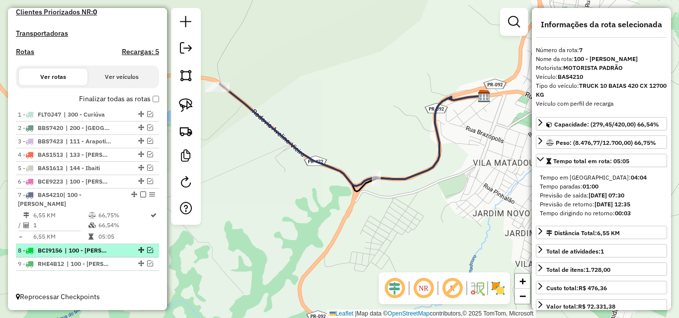
click at [147, 248] on em at bounding box center [150, 250] width 6 height 6
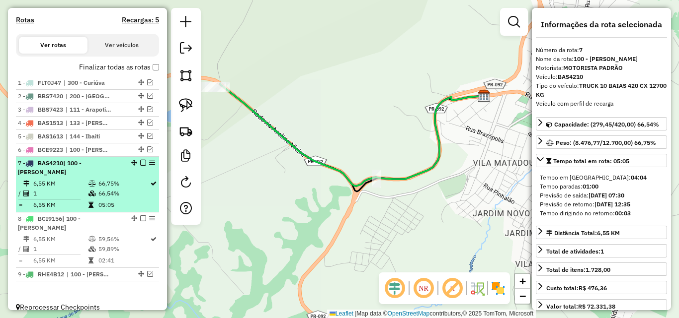
scroll to position [348, 0]
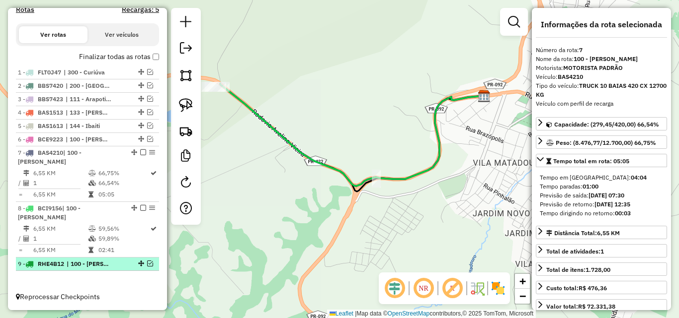
click at [148, 263] on em at bounding box center [150, 264] width 6 height 6
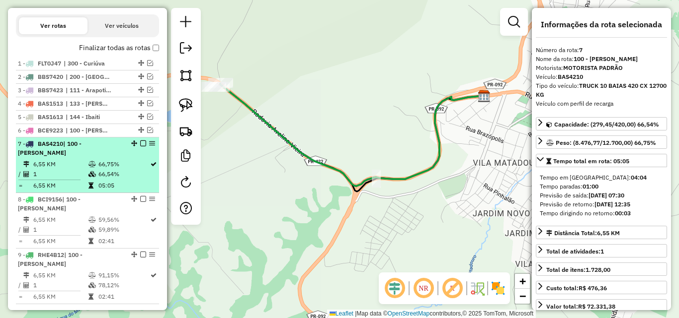
click at [140, 147] on em at bounding box center [143, 144] width 6 height 6
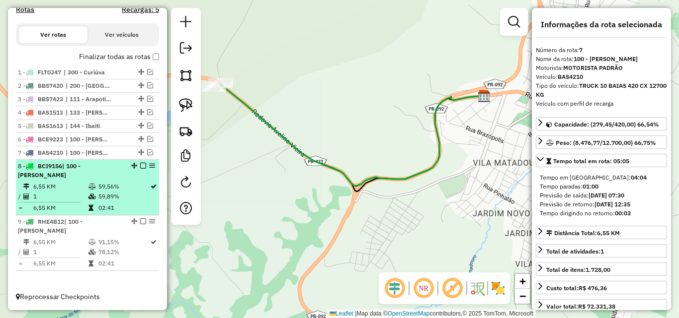
click at [140, 165] on em at bounding box center [143, 166] width 6 height 6
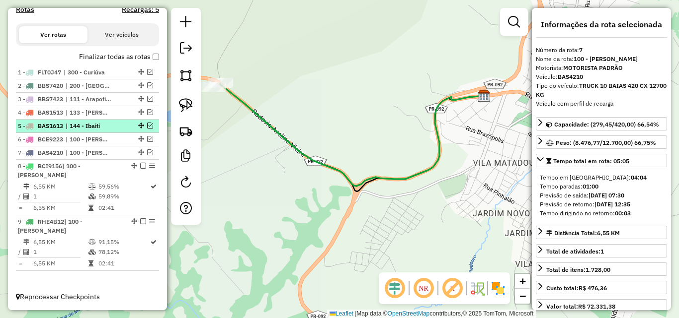
scroll to position [305, 0]
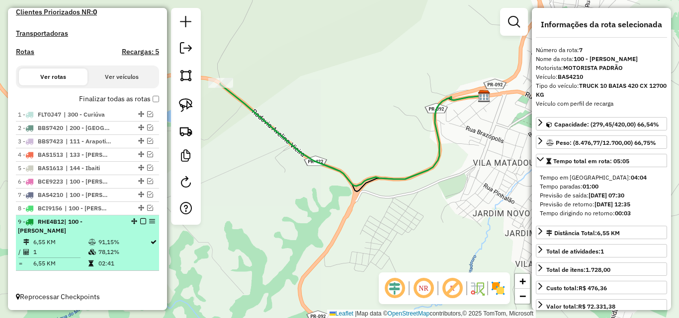
click at [140, 221] on em at bounding box center [143, 222] width 6 height 6
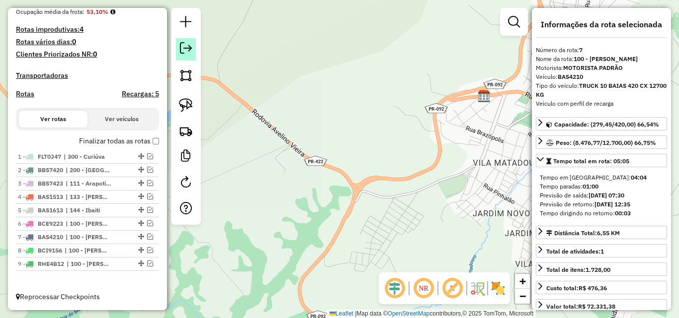
click at [185, 49] on em at bounding box center [186, 48] width 12 height 12
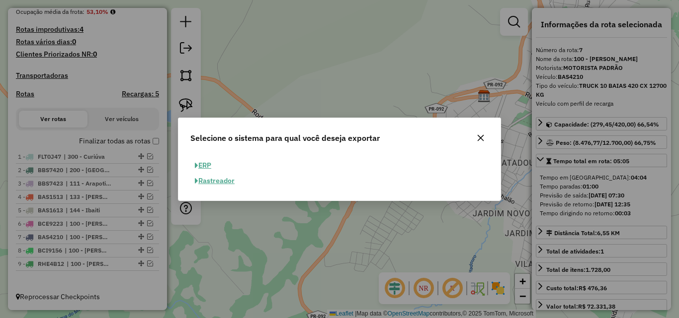
click at [202, 164] on button "ERP" at bounding box center [202, 165] width 25 height 15
select select "**"
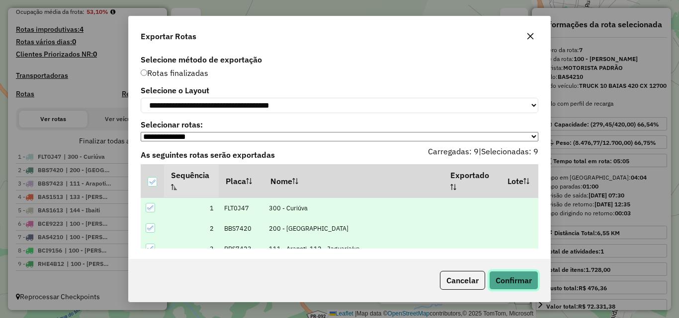
click at [515, 286] on button "Confirmar" at bounding box center [513, 280] width 49 height 19
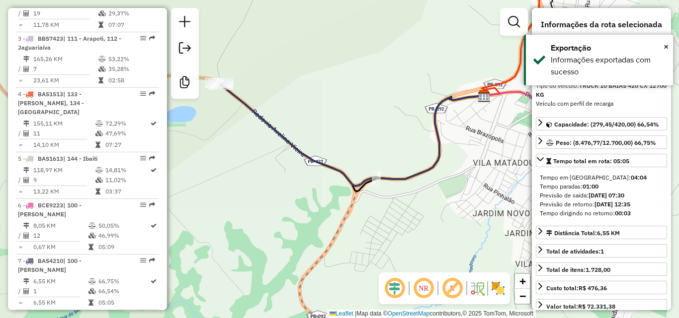
scroll to position [610, 0]
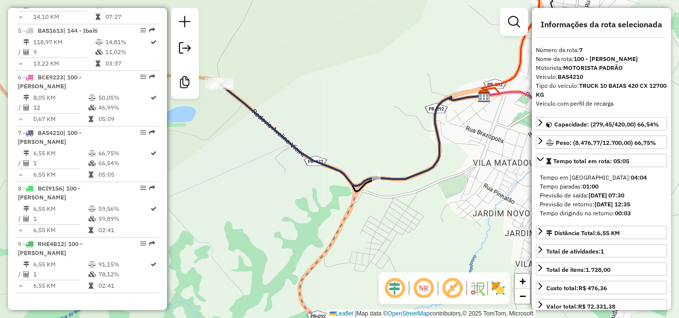
click at [347, 72] on div "Janela de atendimento Grade de atendimento Capacidade Transportadoras Veículos …" at bounding box center [339, 159] width 679 height 318
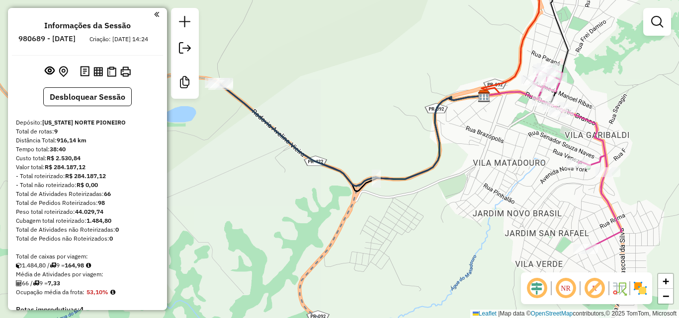
scroll to position [0, 0]
click at [95, 98] on button "Desbloquear Sessão" at bounding box center [87, 97] width 88 height 19
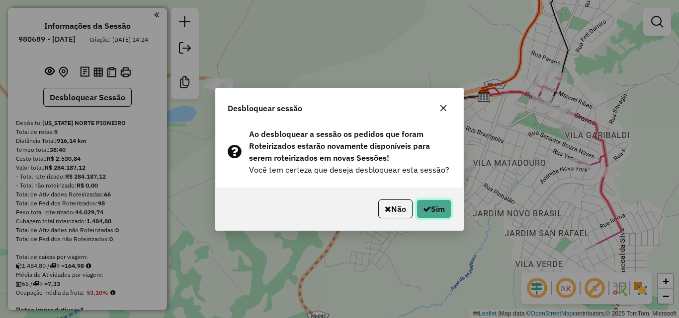
click at [437, 210] on button "Sim" at bounding box center [433, 209] width 35 height 19
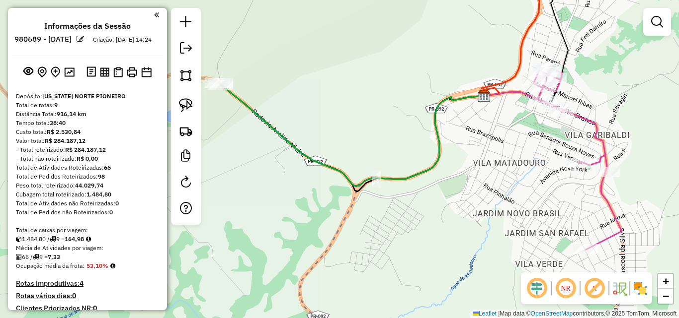
drag, startPoint x: 75, startPoint y: 194, endPoint x: 107, endPoint y: 196, distance: 31.9
click at [107, 190] on div "Peso total roteirizado: 44.029,74" at bounding box center [87, 185] width 143 height 9
copy div "44.029,74"
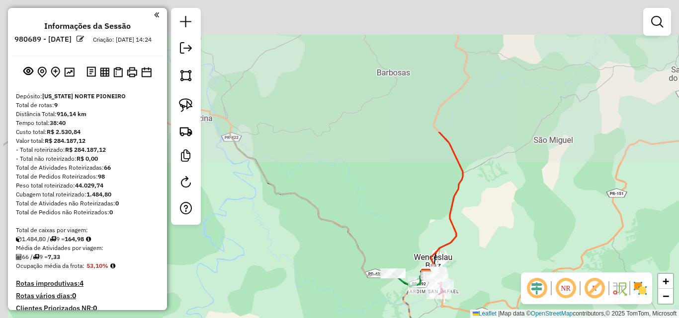
drag, startPoint x: 435, startPoint y: 76, endPoint x: 507, endPoint y: 240, distance: 178.8
click at [507, 240] on div "Janela de atendimento Grade de atendimento Capacidade Transportadoras Veículos …" at bounding box center [339, 159] width 679 height 318
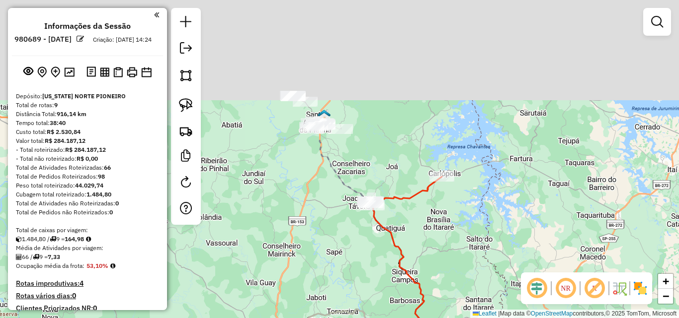
drag, startPoint x: 454, startPoint y: 97, endPoint x: 456, endPoint y: 255, distance: 158.0
click at [456, 258] on div "Janela de atendimento Grade de atendimento Capacidade Transportadoras Veículos …" at bounding box center [339, 159] width 679 height 318
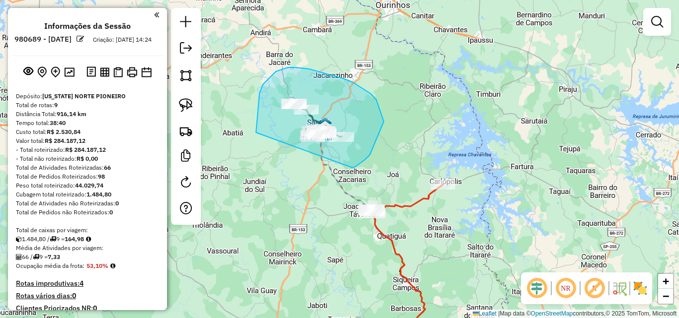
drag, startPoint x: 352, startPoint y: 168, endPoint x: 259, endPoint y: 149, distance: 95.3
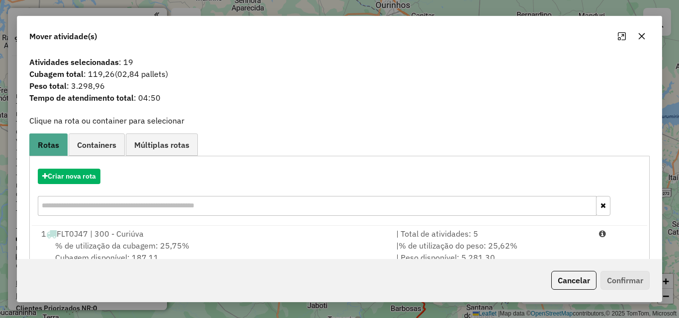
drag, startPoint x: 643, startPoint y: 34, endPoint x: 365, endPoint y: 149, distance: 301.5
click at [641, 36] on icon "button" at bounding box center [641, 36] width 6 height 6
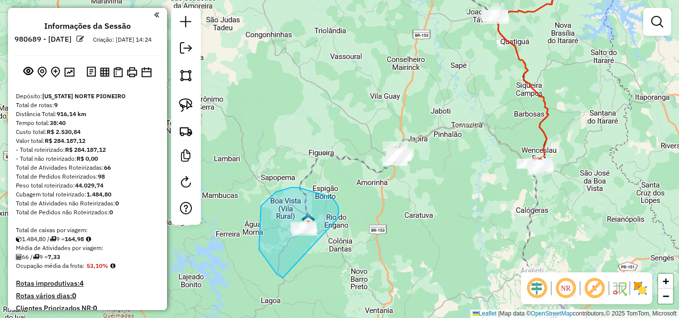
drag, startPoint x: 338, startPoint y: 216, endPoint x: 334, endPoint y: 271, distance: 55.8
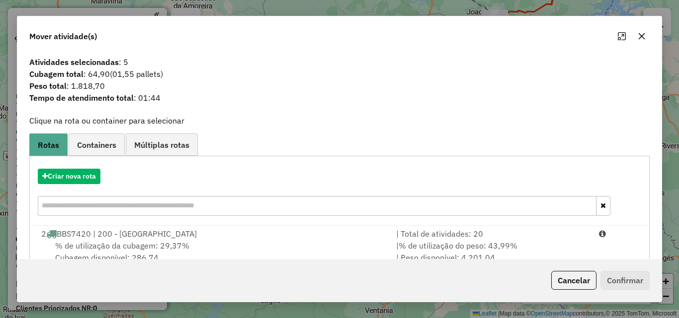
click at [643, 37] on icon "button" at bounding box center [641, 36] width 8 height 8
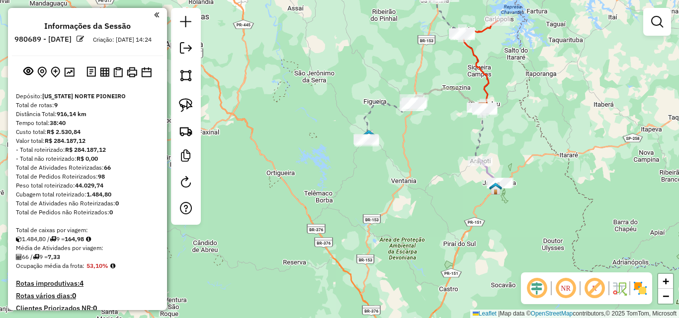
drag, startPoint x: 588, startPoint y: 220, endPoint x: 534, endPoint y: 141, distance: 95.8
click at [534, 134] on div "Janela de atendimento Grade de atendimento Capacidade Transportadoras Veículos …" at bounding box center [339, 159] width 679 height 318
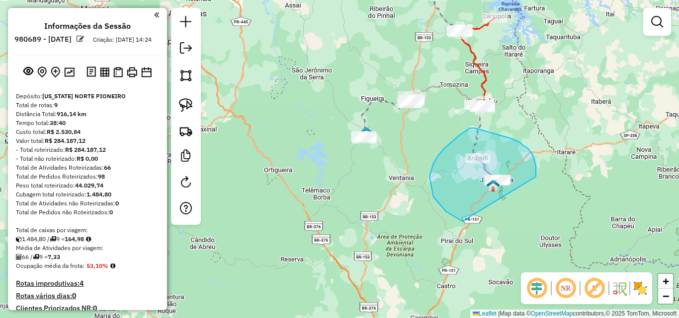
drag, startPoint x: 535, startPoint y: 172, endPoint x: 519, endPoint y: 225, distance: 55.1
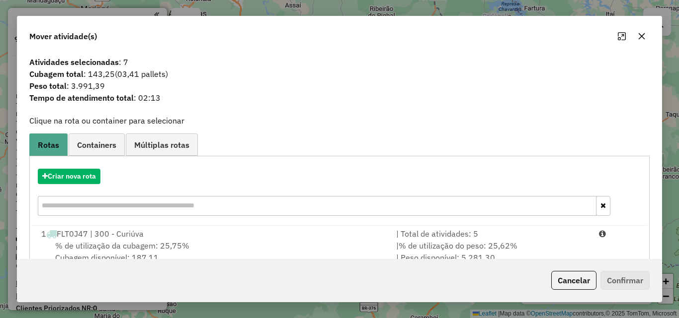
click at [643, 34] on icon "button" at bounding box center [641, 36] width 6 height 6
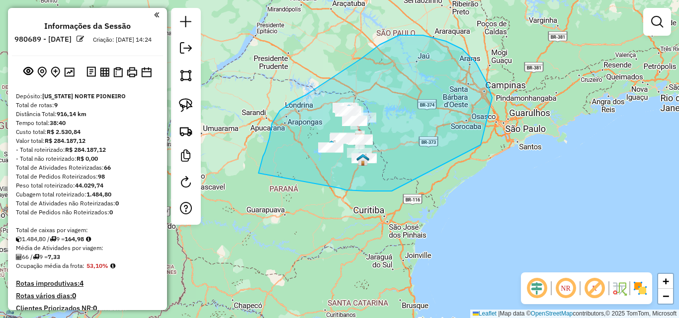
drag, startPoint x: 340, startPoint y: 188, endPoint x: 258, endPoint y: 175, distance: 83.0
